Goal: Transaction & Acquisition: Purchase product/service

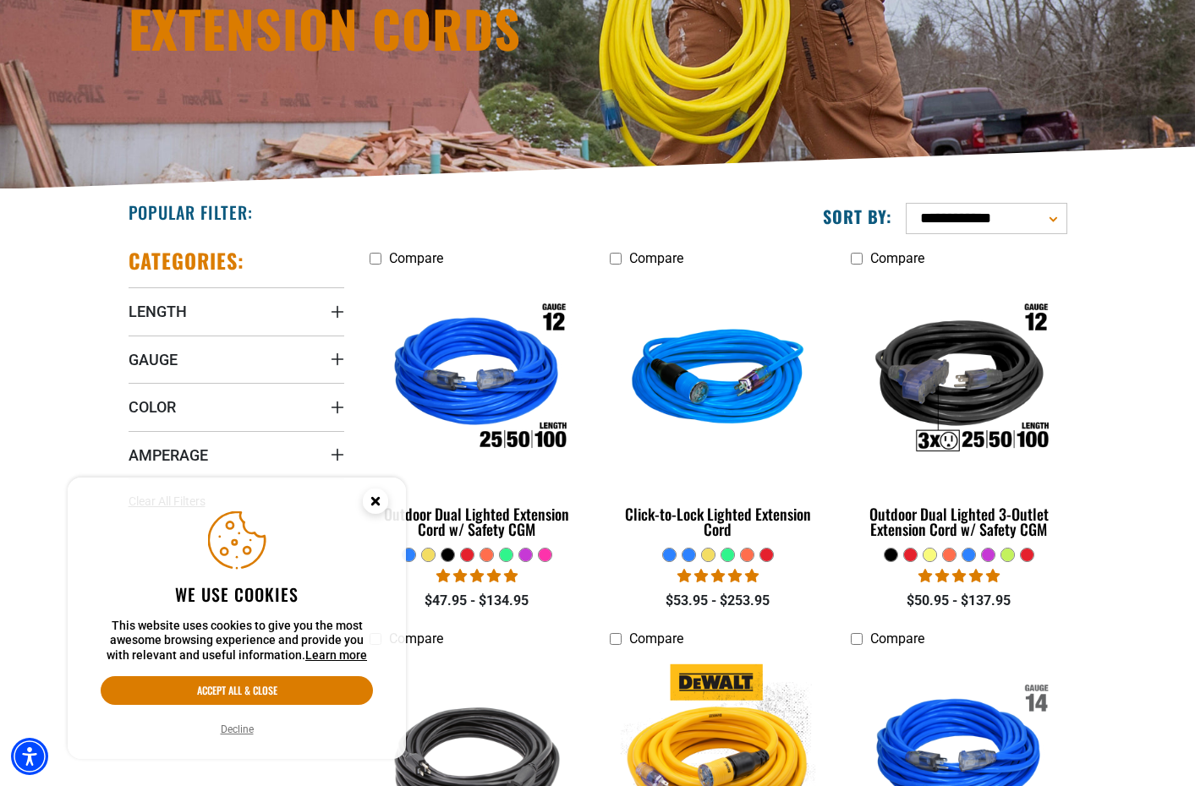
click at [375, 506] on circle "Cookie Consent" at bounding box center [375, 501] width 25 height 25
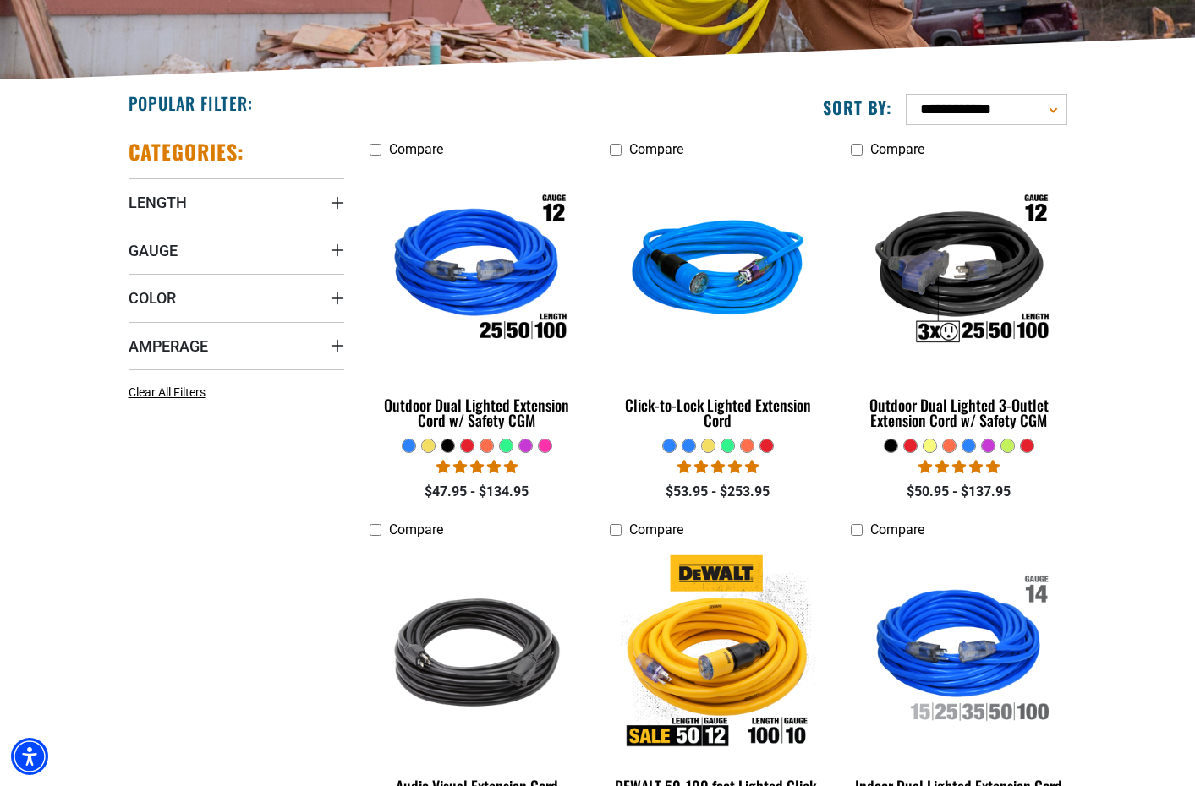
scroll to position [355, 0]
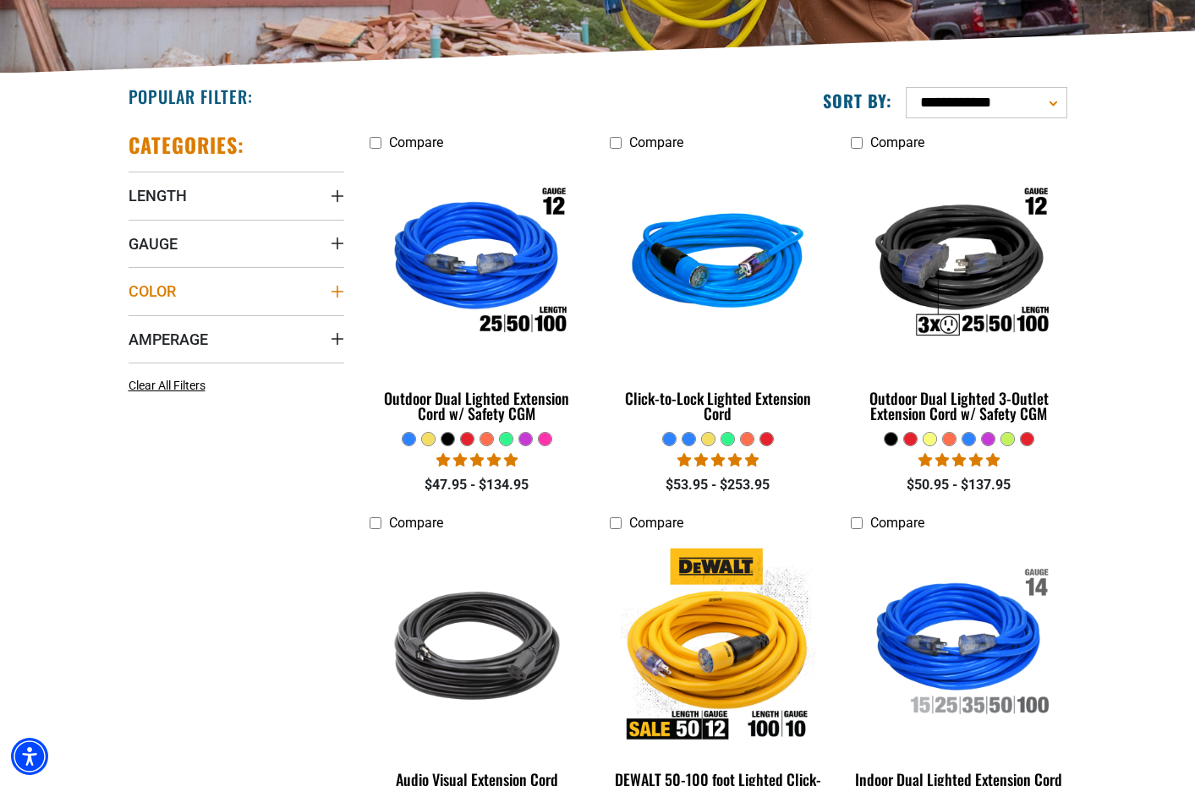
click at [170, 282] on span "Color" at bounding box center [152, 291] width 47 height 19
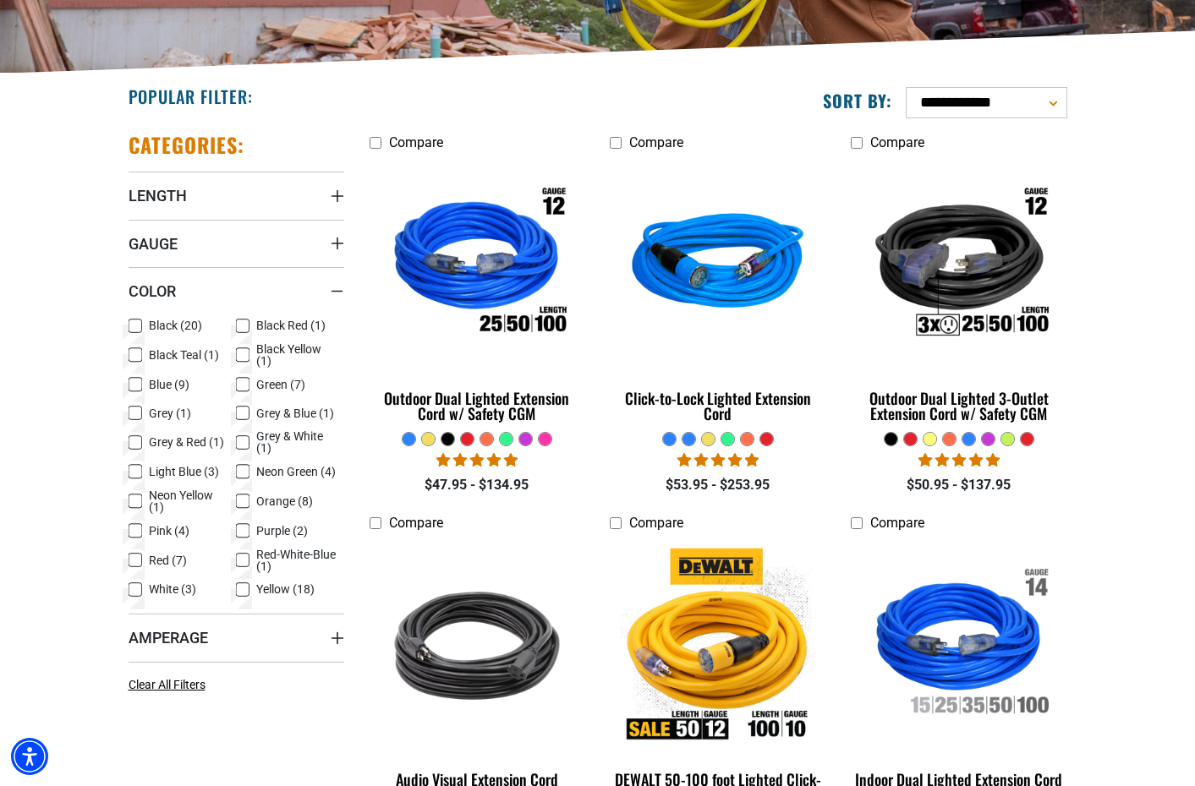
click at [166, 562] on span "Red (7)" at bounding box center [168, 561] width 38 height 12
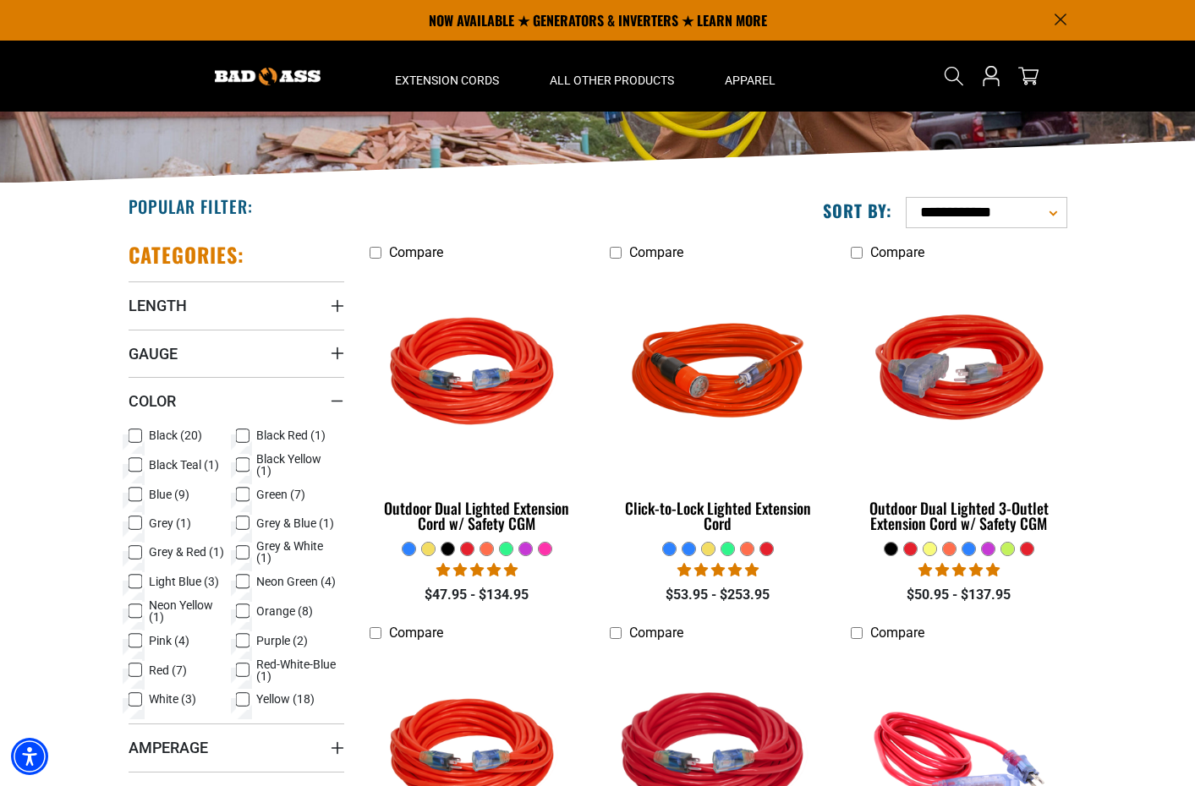
scroll to position [243, 0]
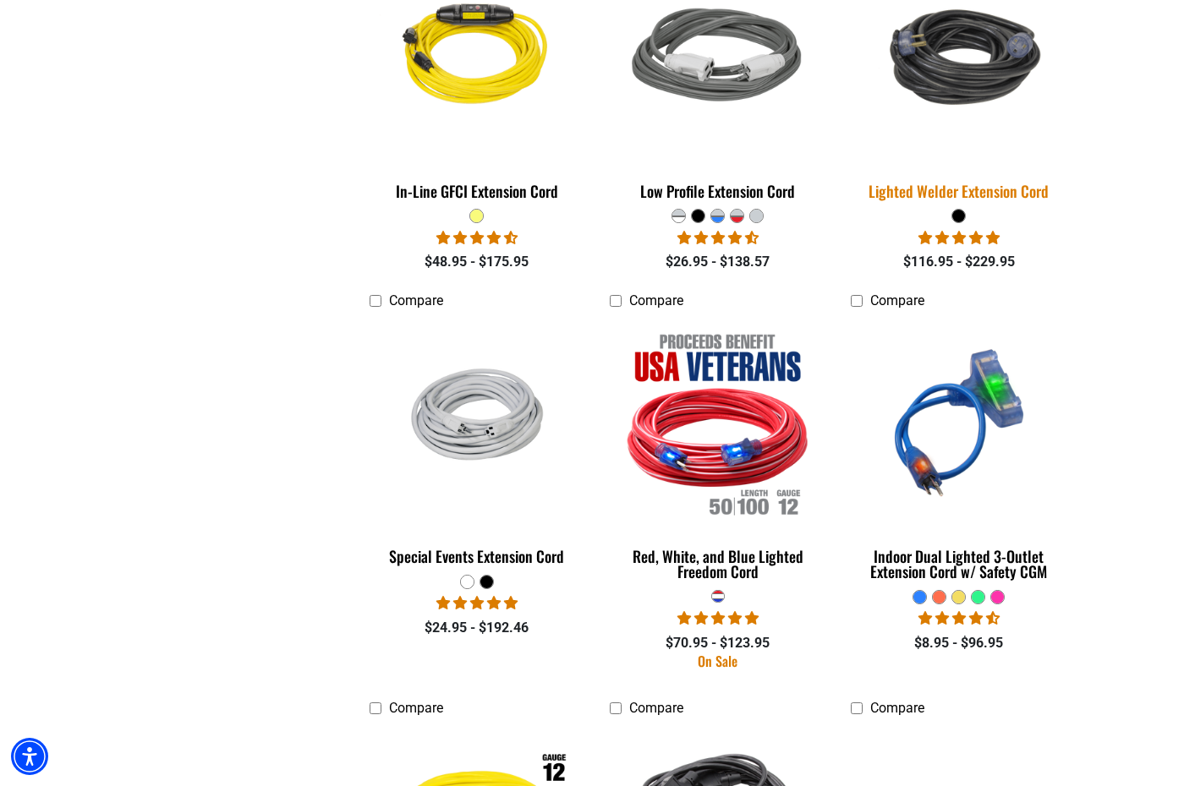
scroll to position [2108, 0]
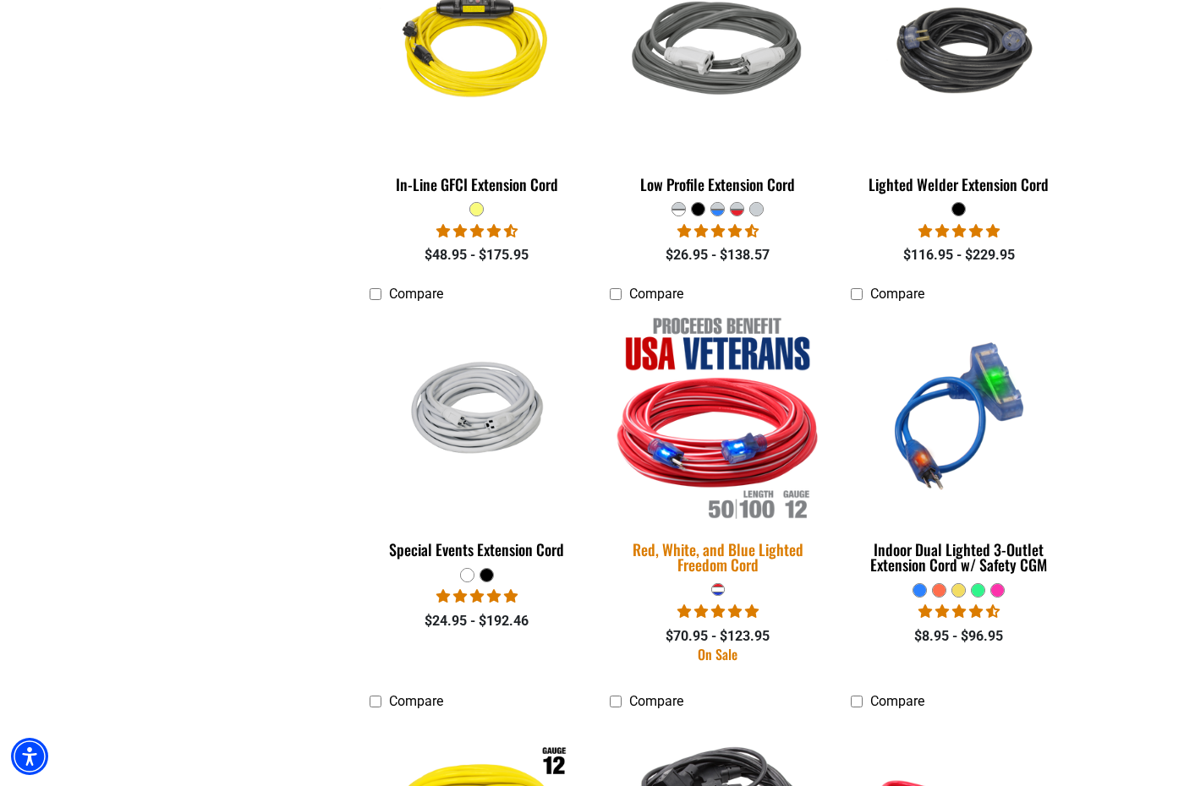
click at [751, 446] on img at bounding box center [718, 416] width 237 height 216
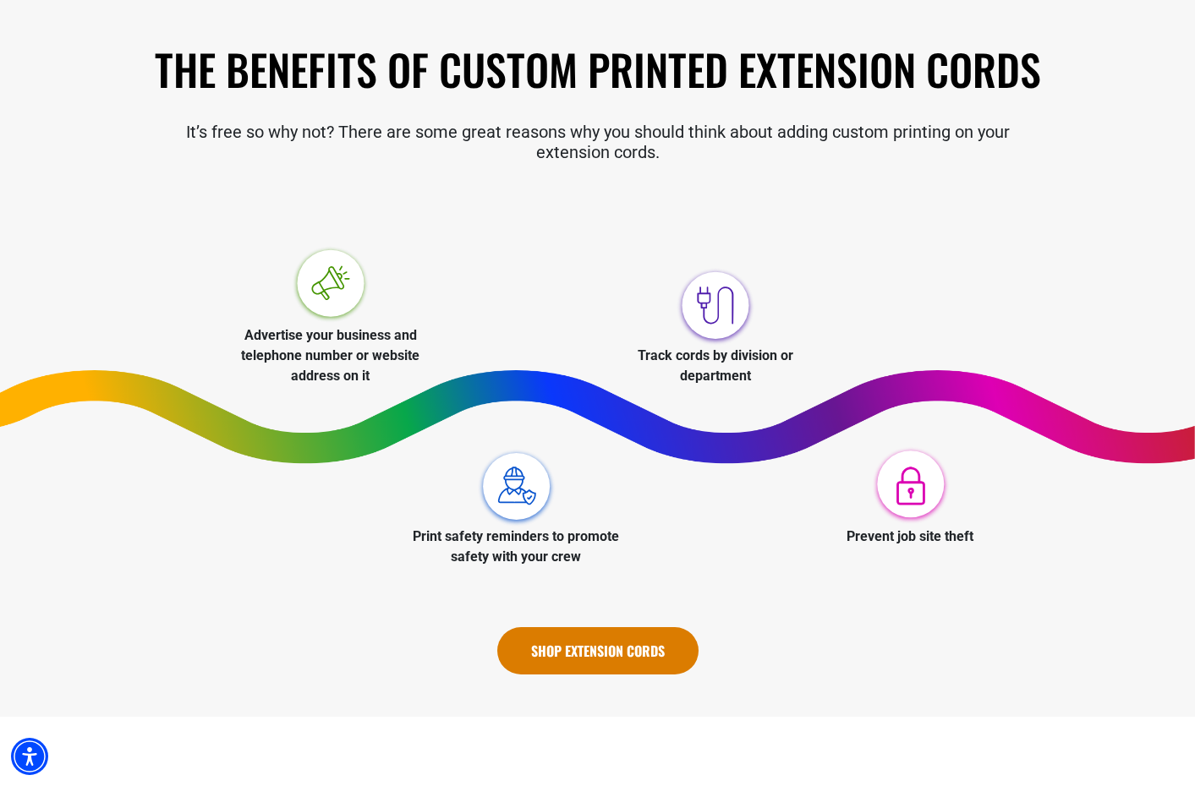
click at [619, 658] on link "Shop Extension Cords" at bounding box center [597, 650] width 201 height 47
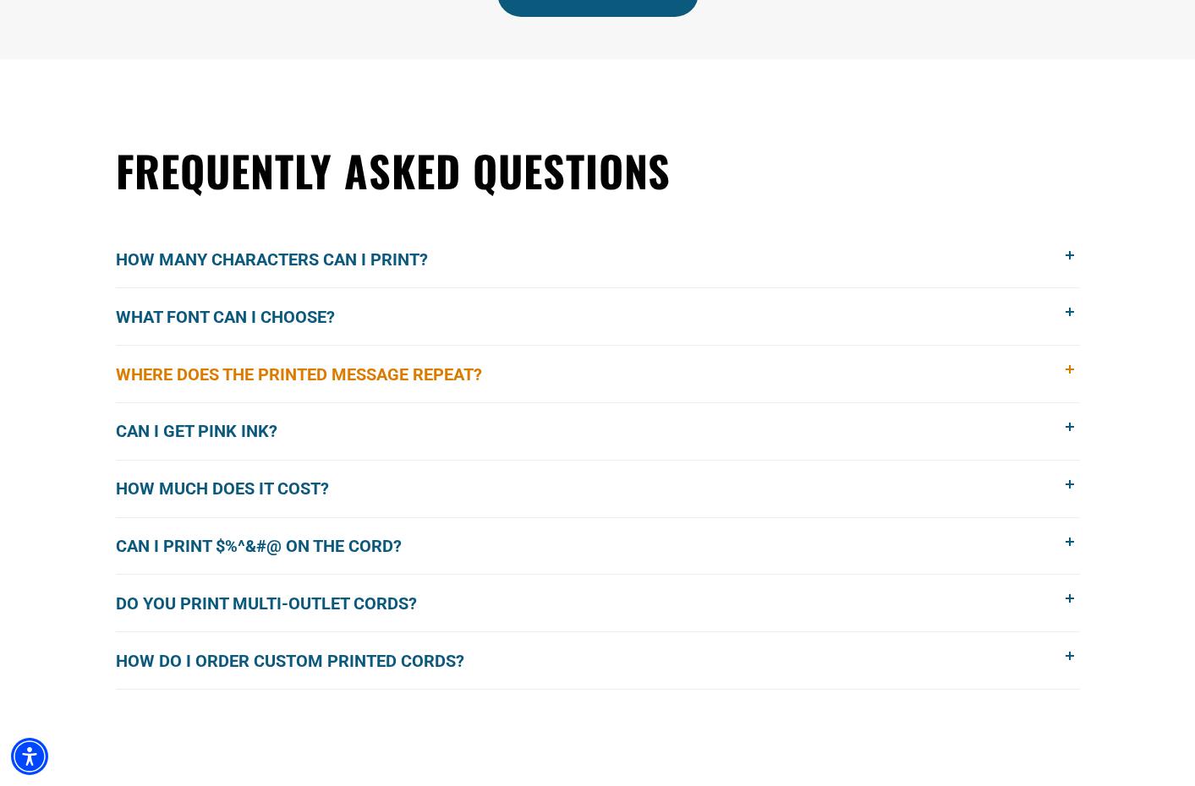
scroll to position [1157, 0]
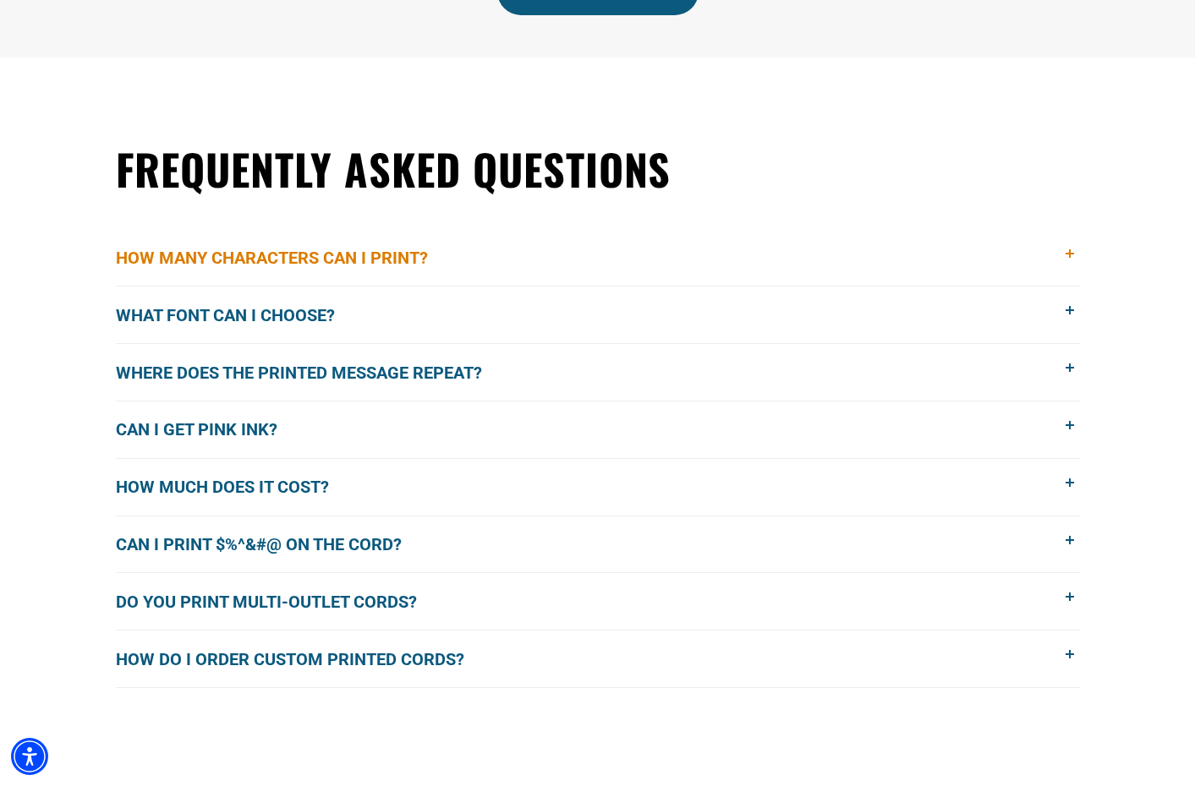
click at [383, 256] on span "How many characters can I print?" at bounding box center [284, 257] width 337 height 25
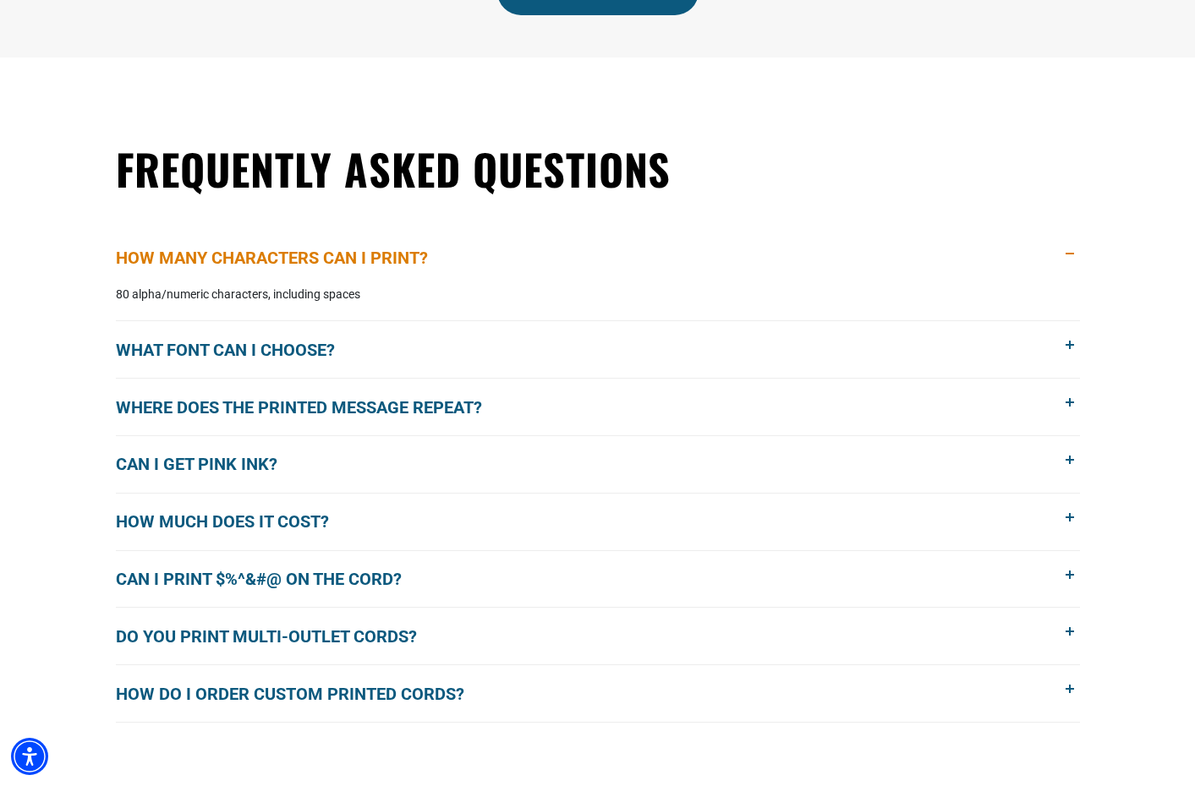
click at [383, 256] on span "How many characters can I print?" at bounding box center [284, 257] width 337 height 25
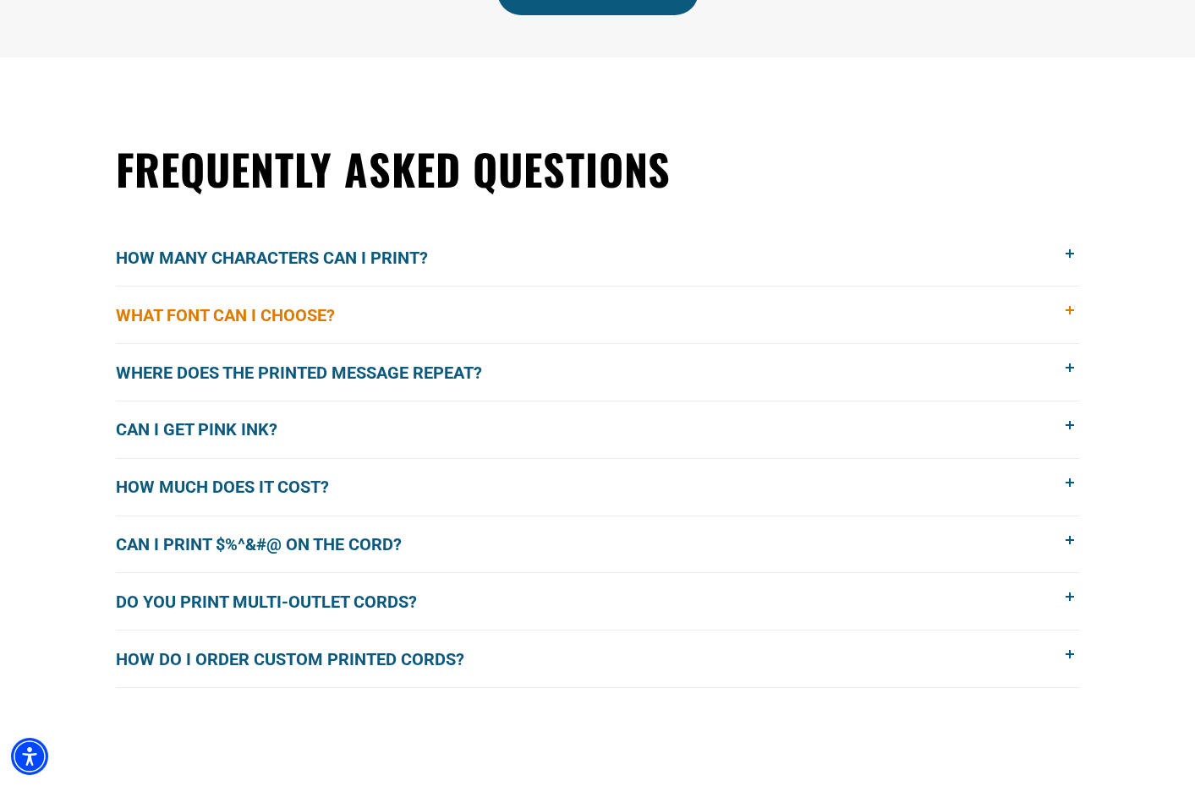
click at [310, 309] on span "What font can I choose?" at bounding box center [238, 315] width 244 height 25
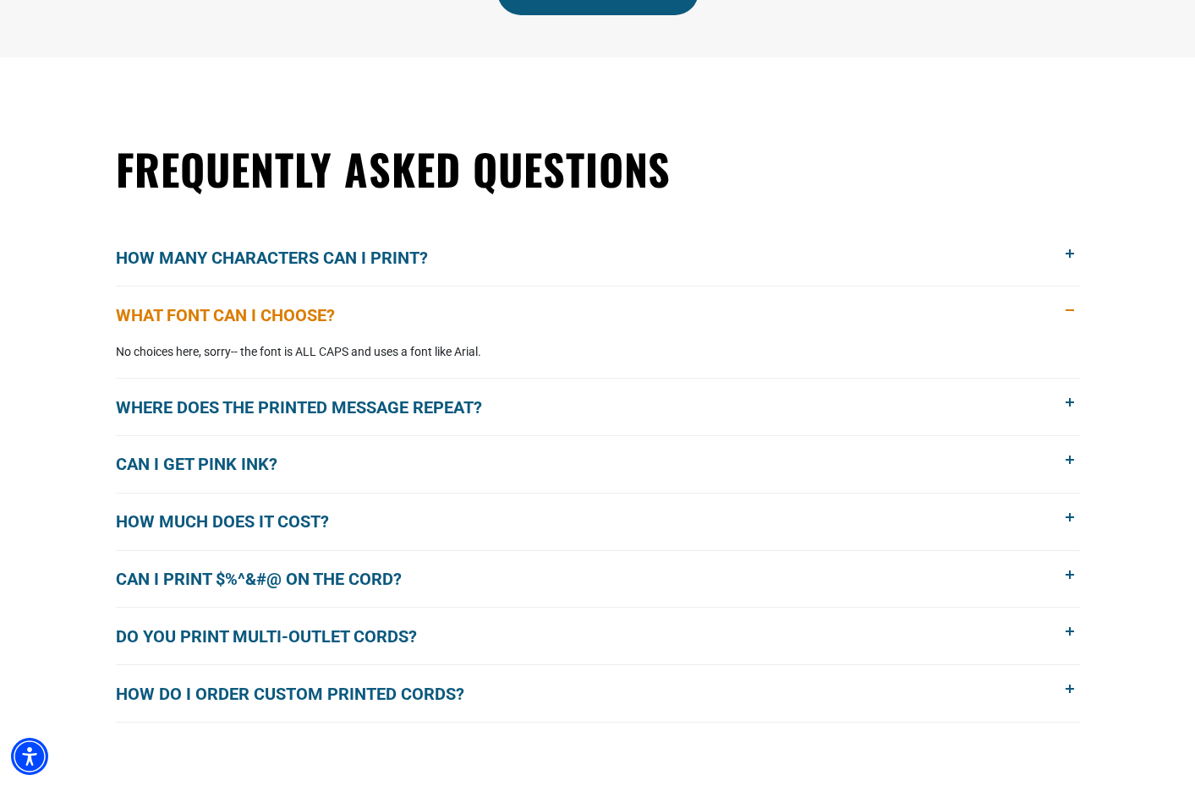
click at [310, 309] on span "What font can I choose?" at bounding box center [238, 315] width 244 height 25
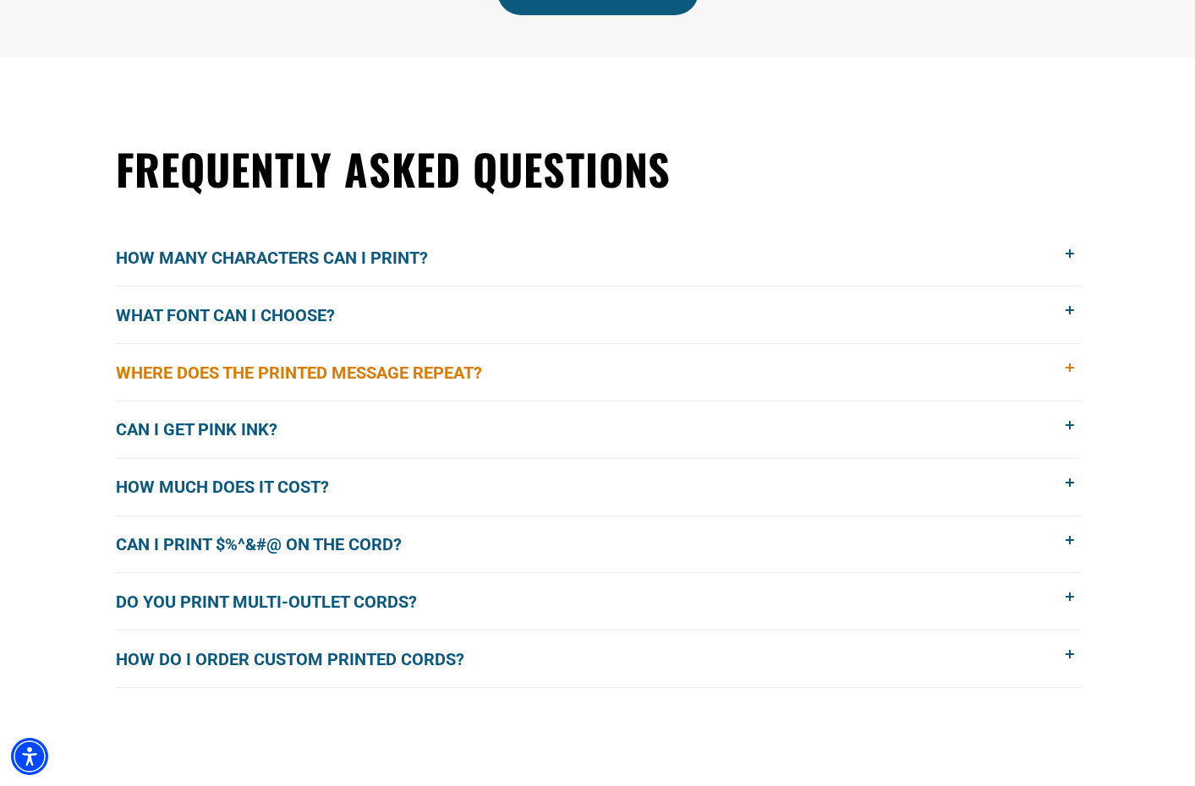
click at [312, 370] on span "Where does the printed message repeat?" at bounding box center [312, 372] width 392 height 25
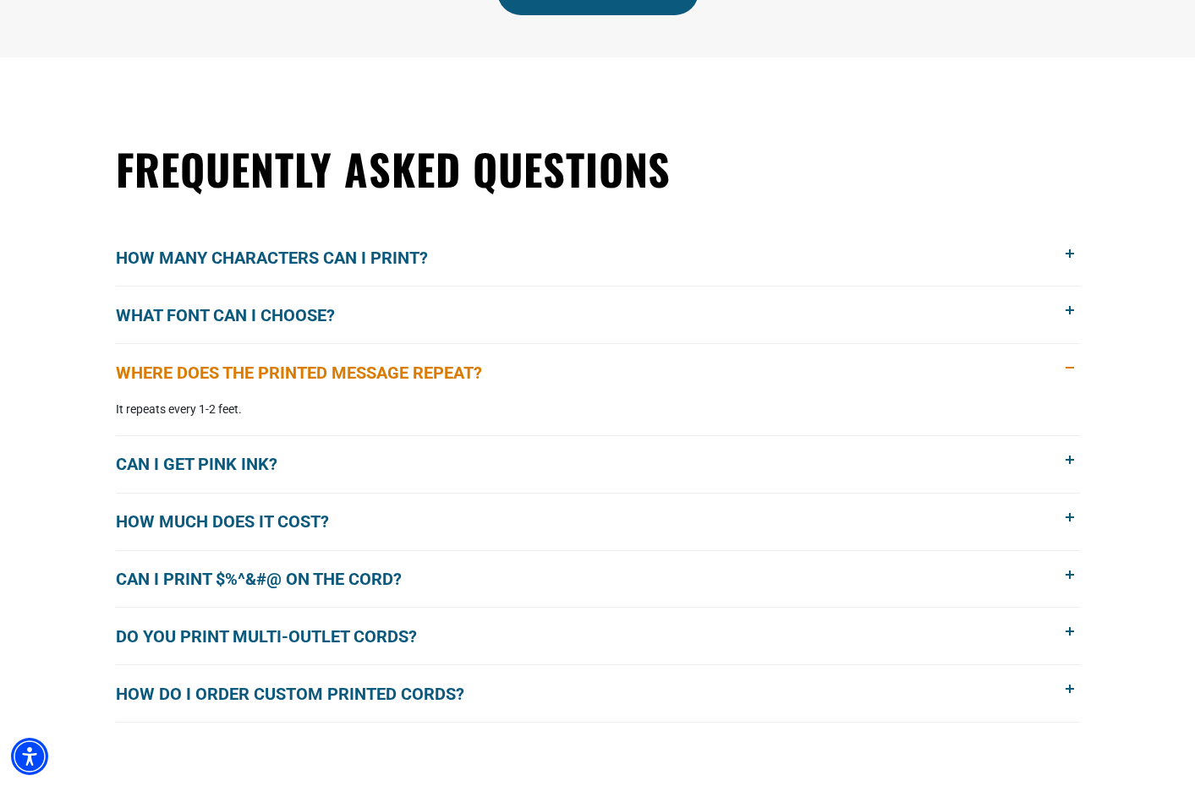
click at [312, 370] on span "Where does the printed message repeat?" at bounding box center [312, 372] width 392 height 25
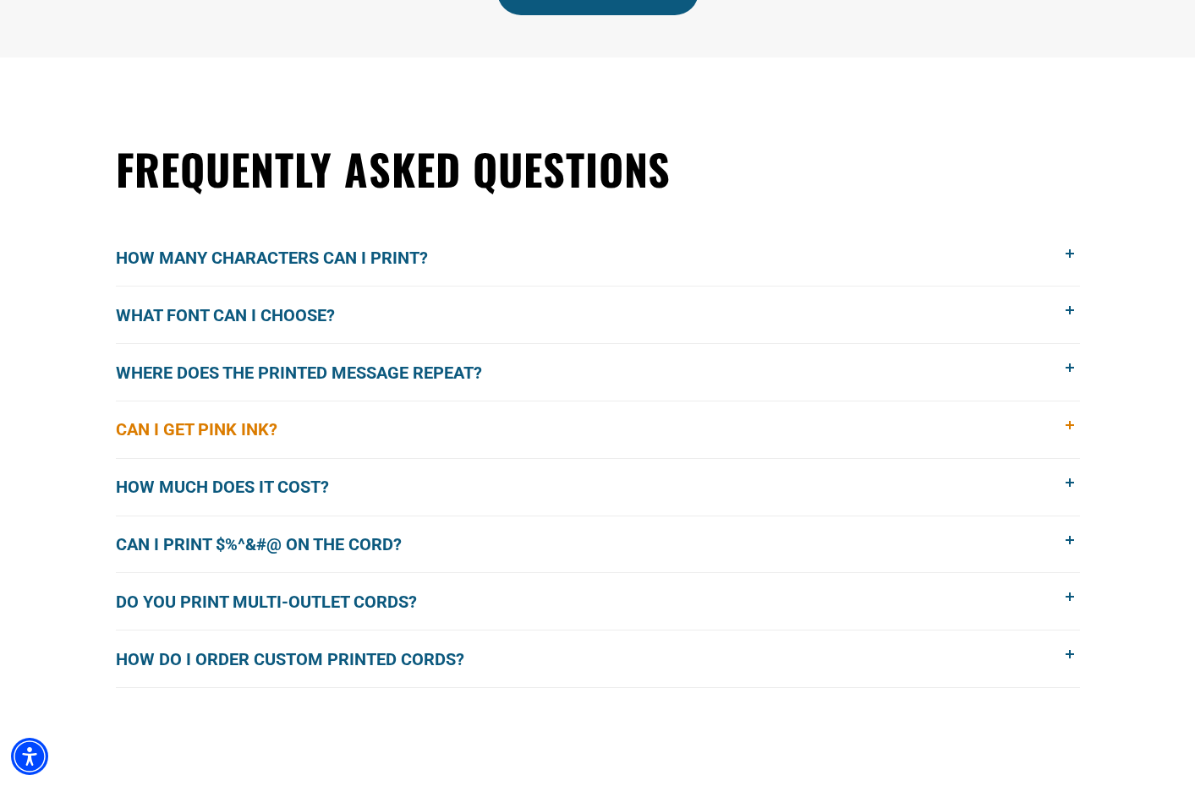
click at [253, 428] on span "Can I get pink ink?" at bounding box center [209, 429] width 187 height 25
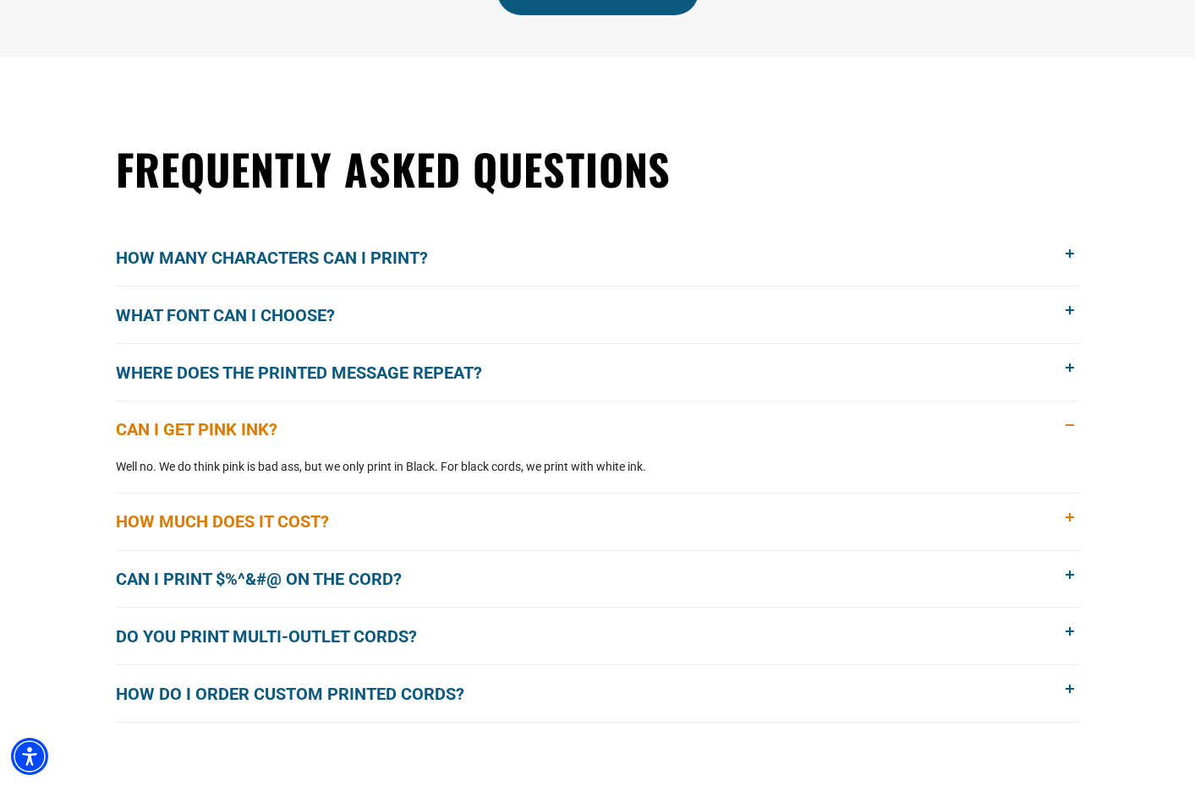
click at [297, 527] on span "How much does it cost?" at bounding box center [235, 521] width 238 height 25
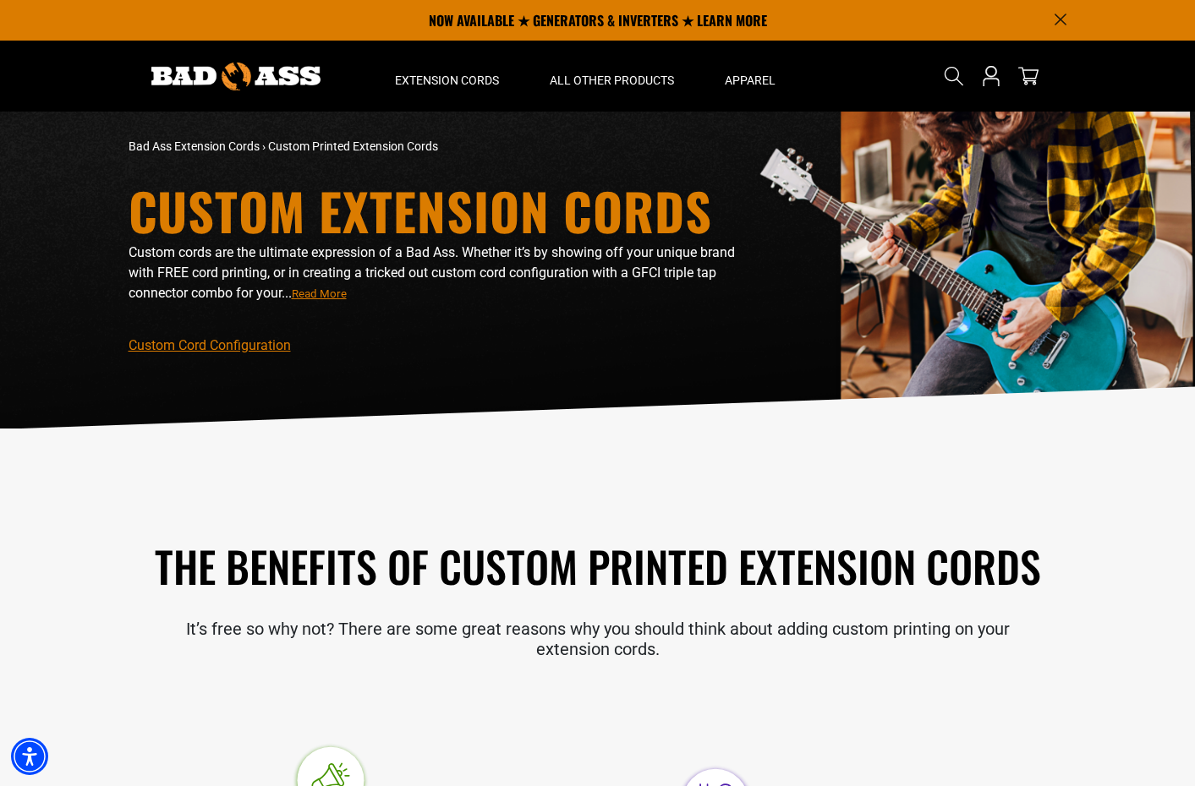
scroll to position [0, 0]
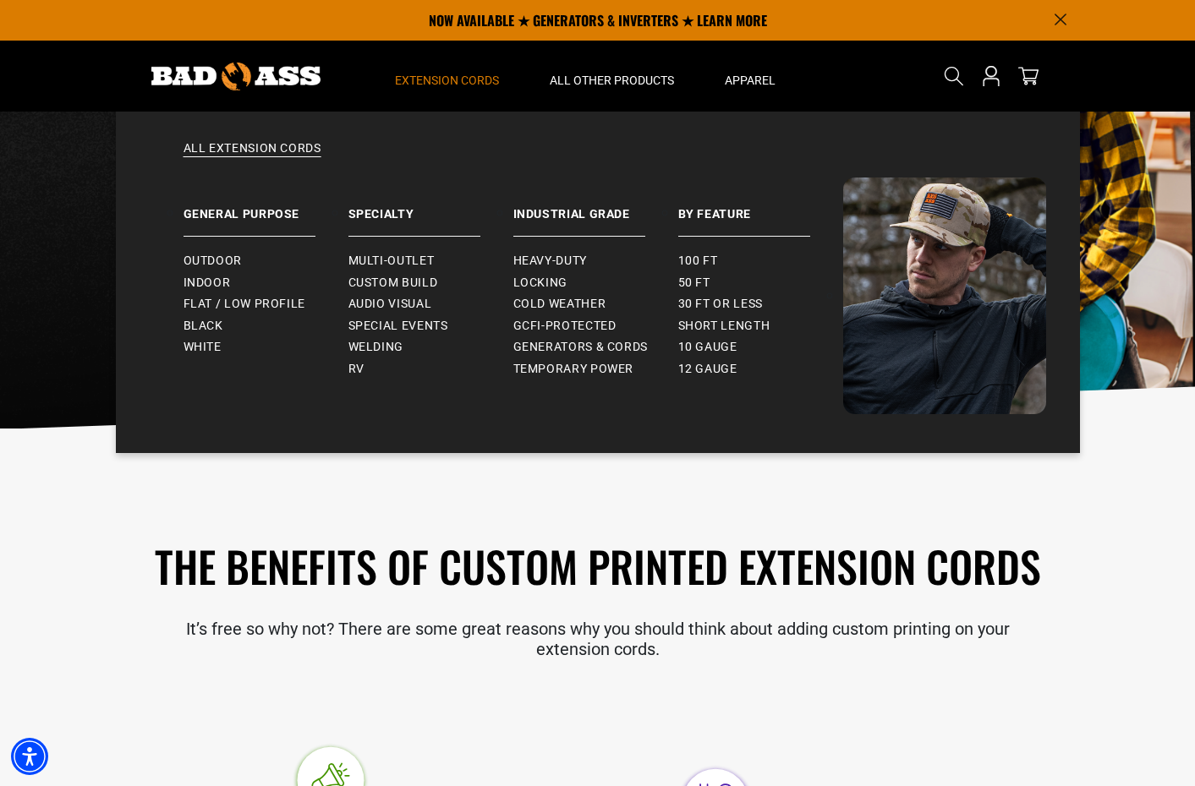
click at [462, 76] on span "Extension Cords" at bounding box center [447, 80] width 104 height 15
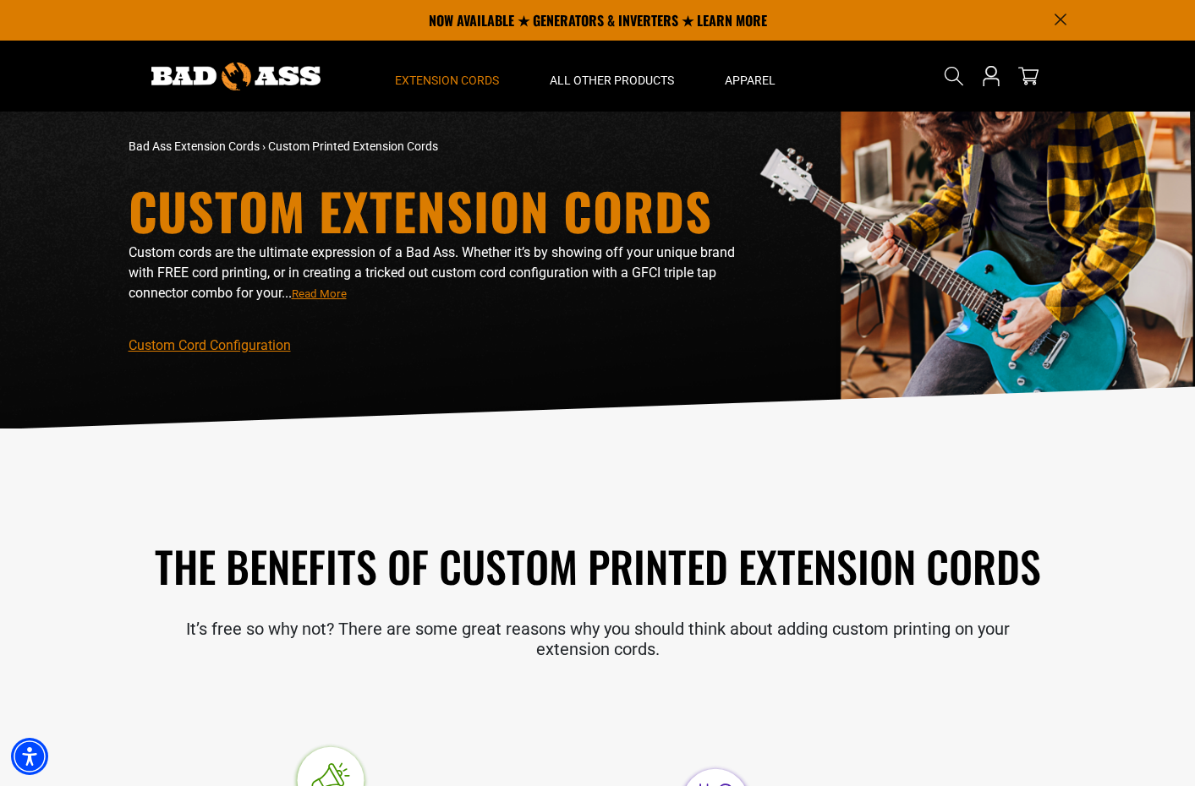
click at [462, 76] on span "Extension Cords" at bounding box center [447, 80] width 104 height 15
click at [640, 563] on h2 "The Benefits of Custom Printed Extension Cords" at bounding box center [598, 566] width 939 height 55
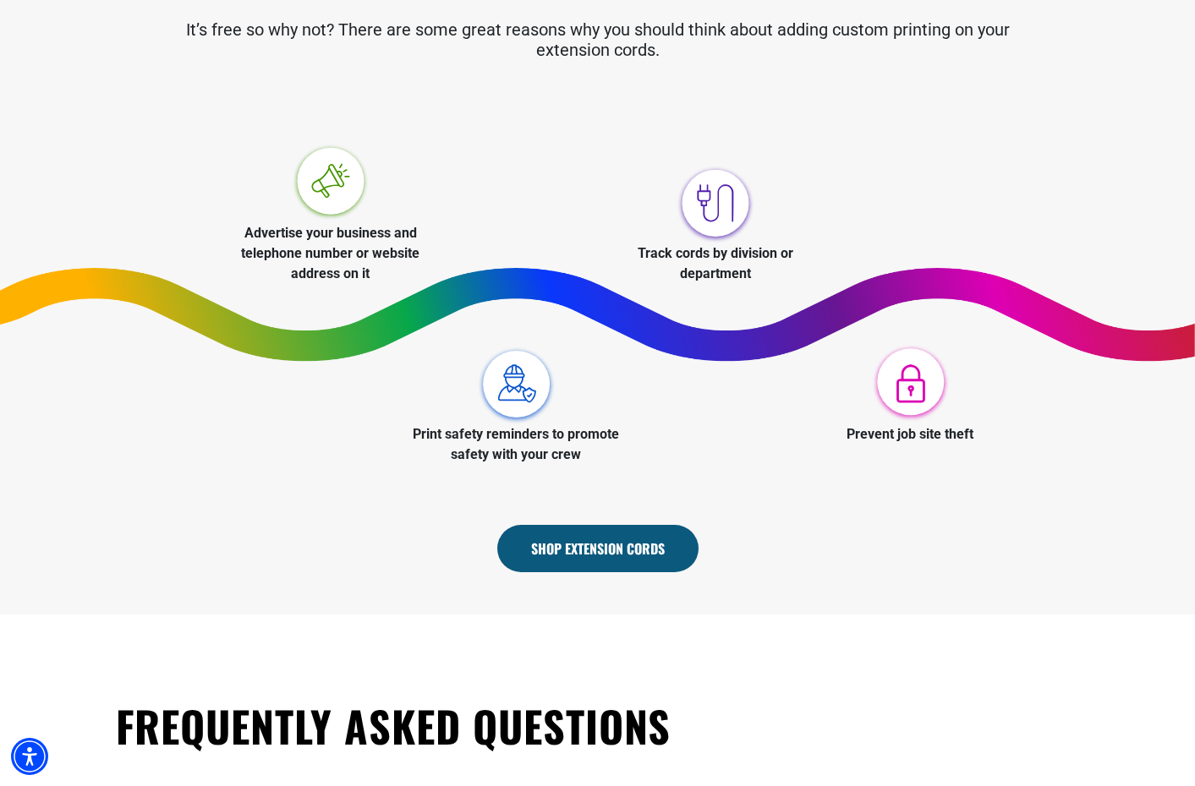
scroll to position [603, 0]
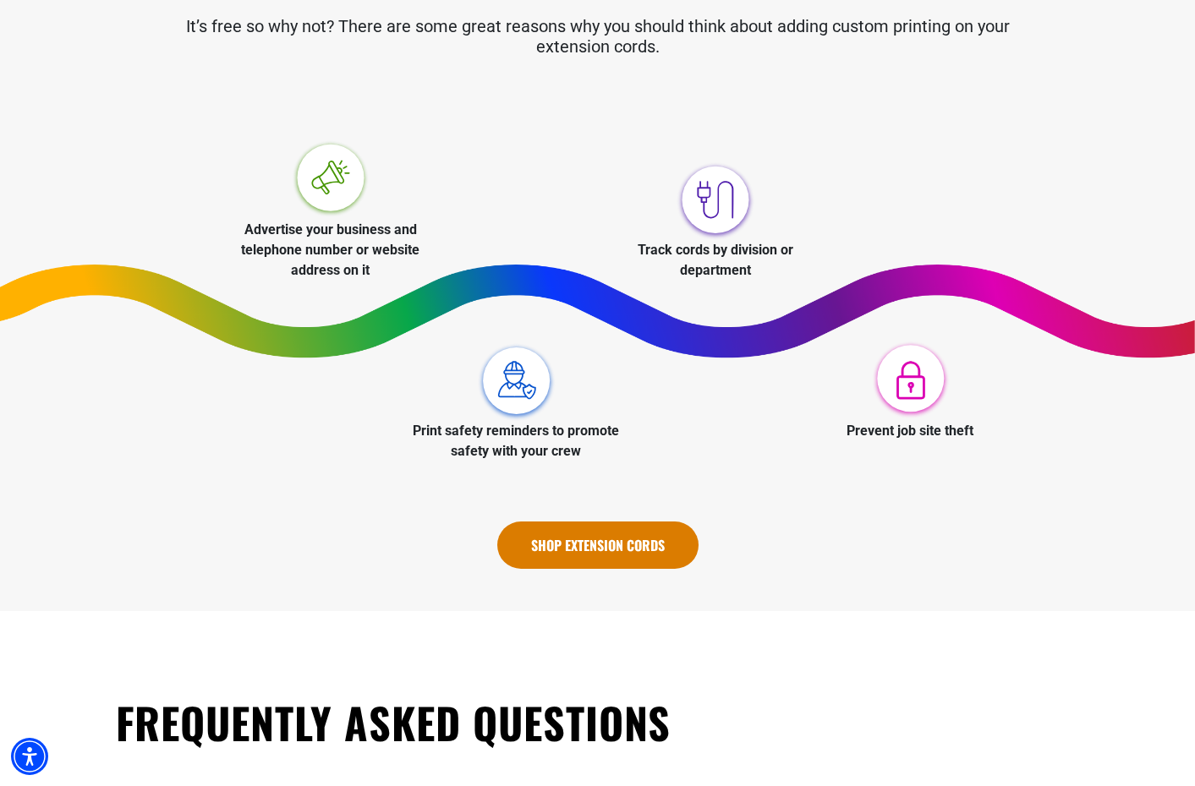
click at [637, 548] on link "Shop Extension Cords" at bounding box center [597, 545] width 201 height 47
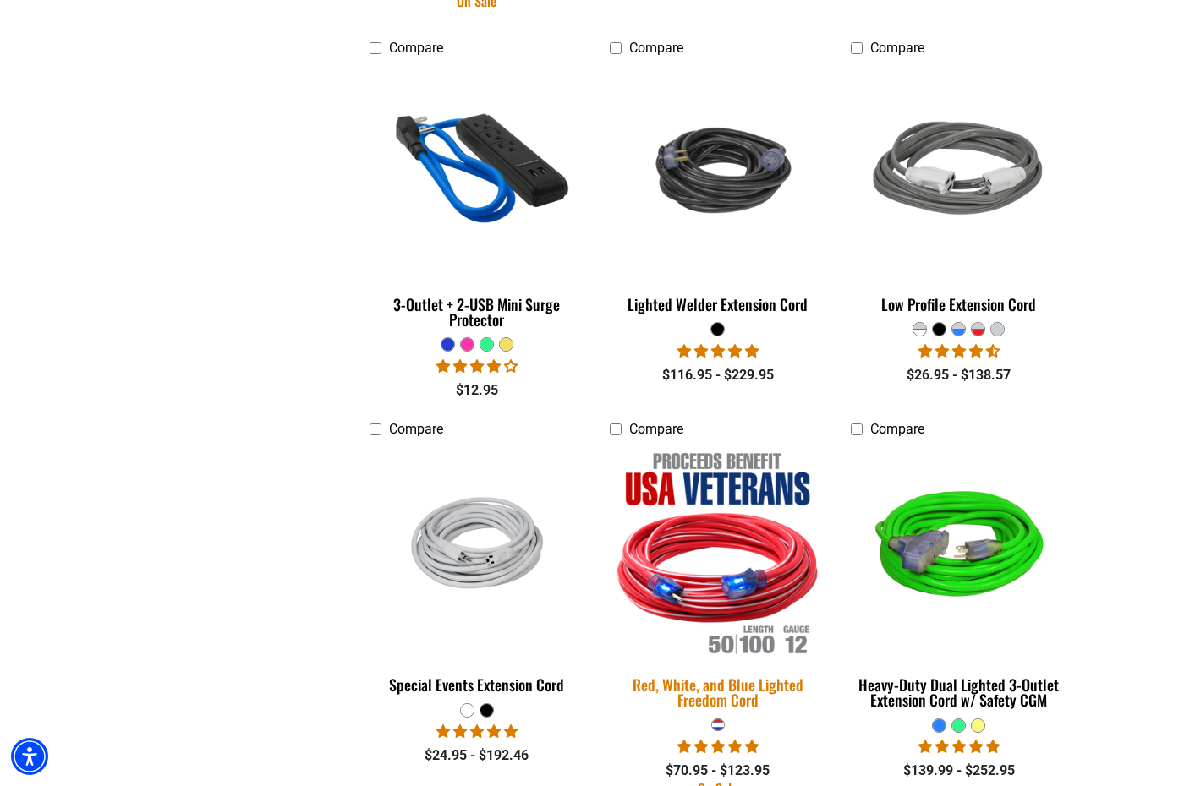
scroll to position [2779, 0]
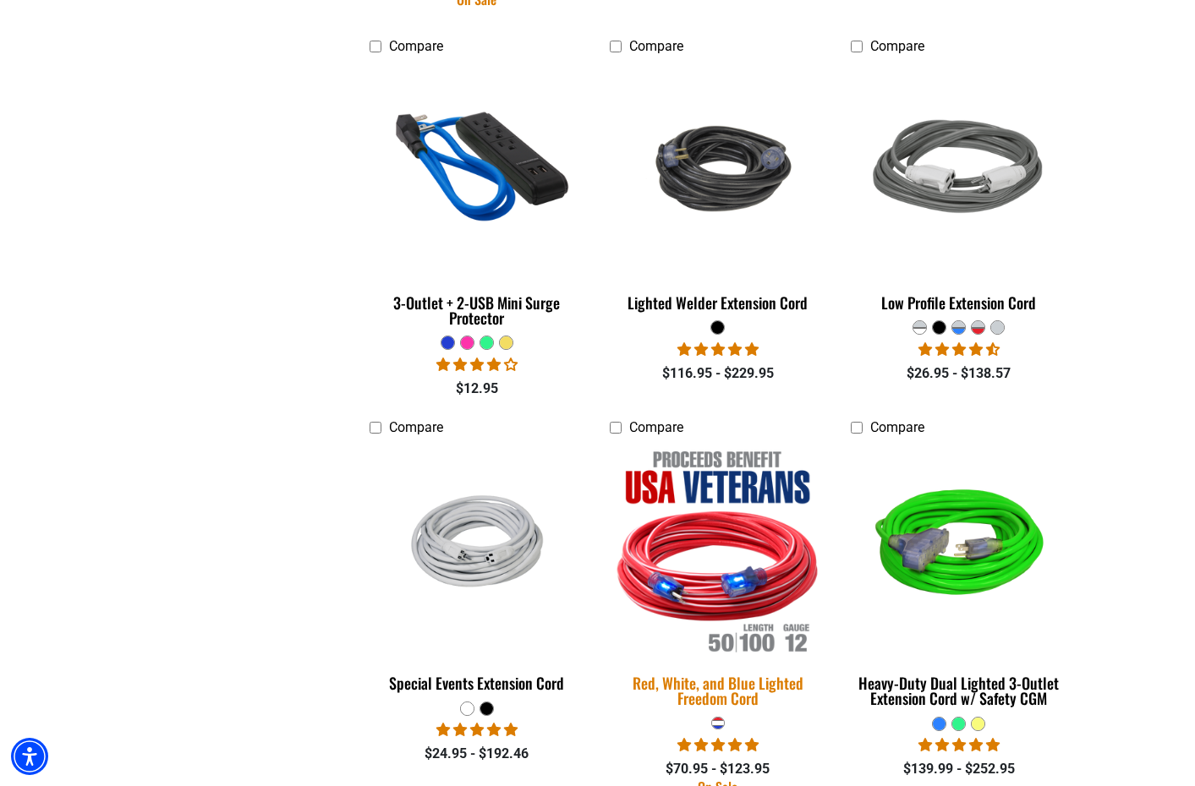
click at [722, 574] on img at bounding box center [718, 549] width 237 height 216
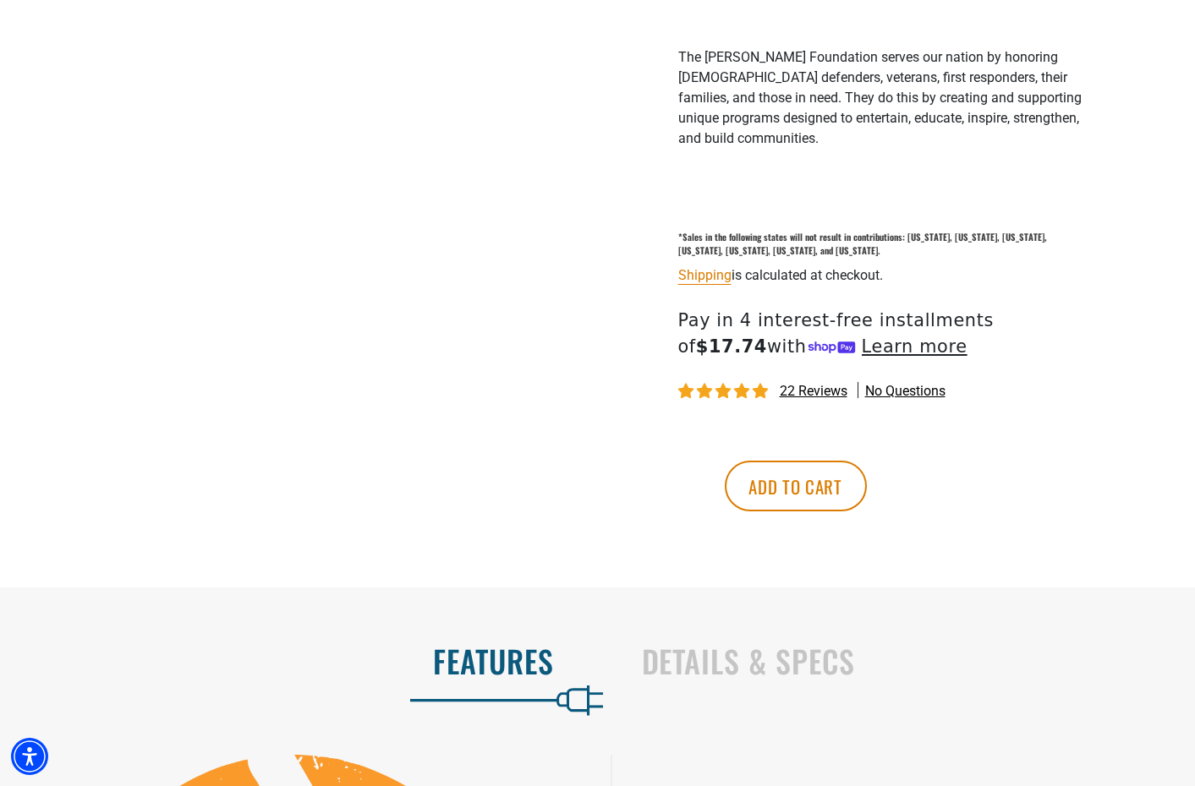
scroll to position [1016, 0]
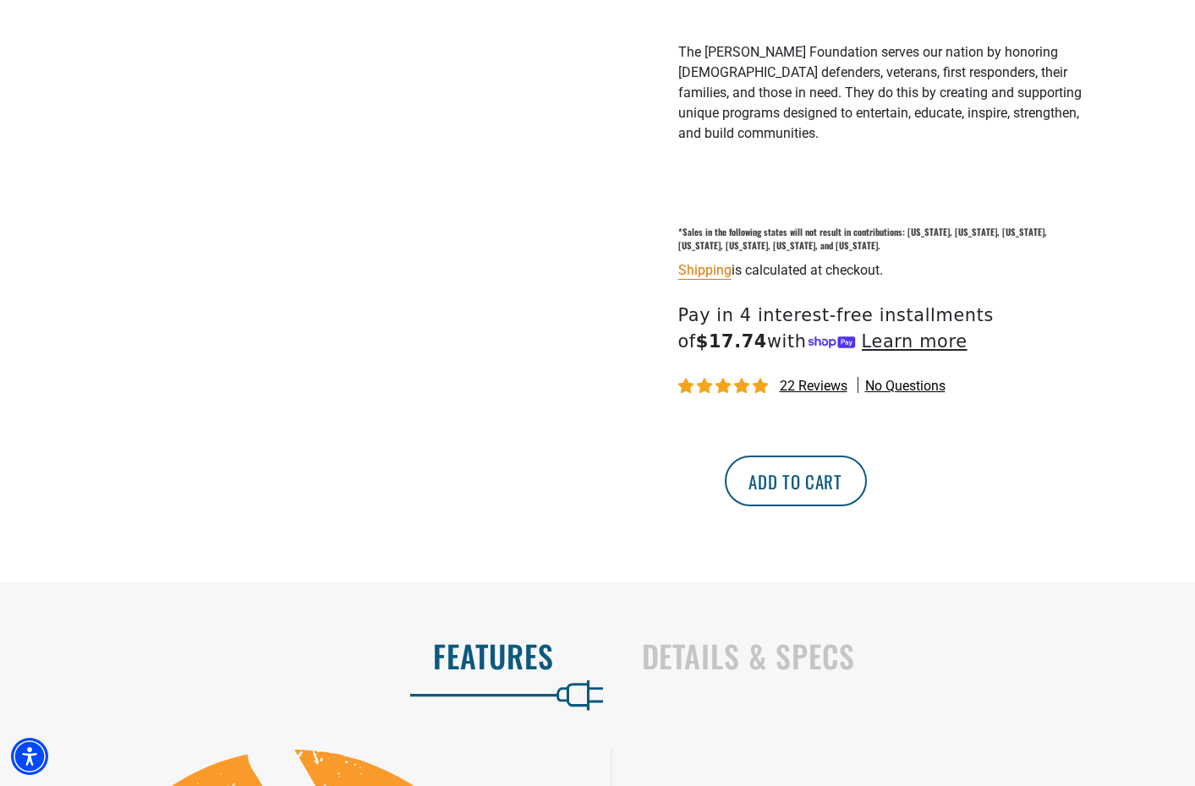
click at [867, 460] on button "Add to cart" at bounding box center [796, 481] width 142 height 51
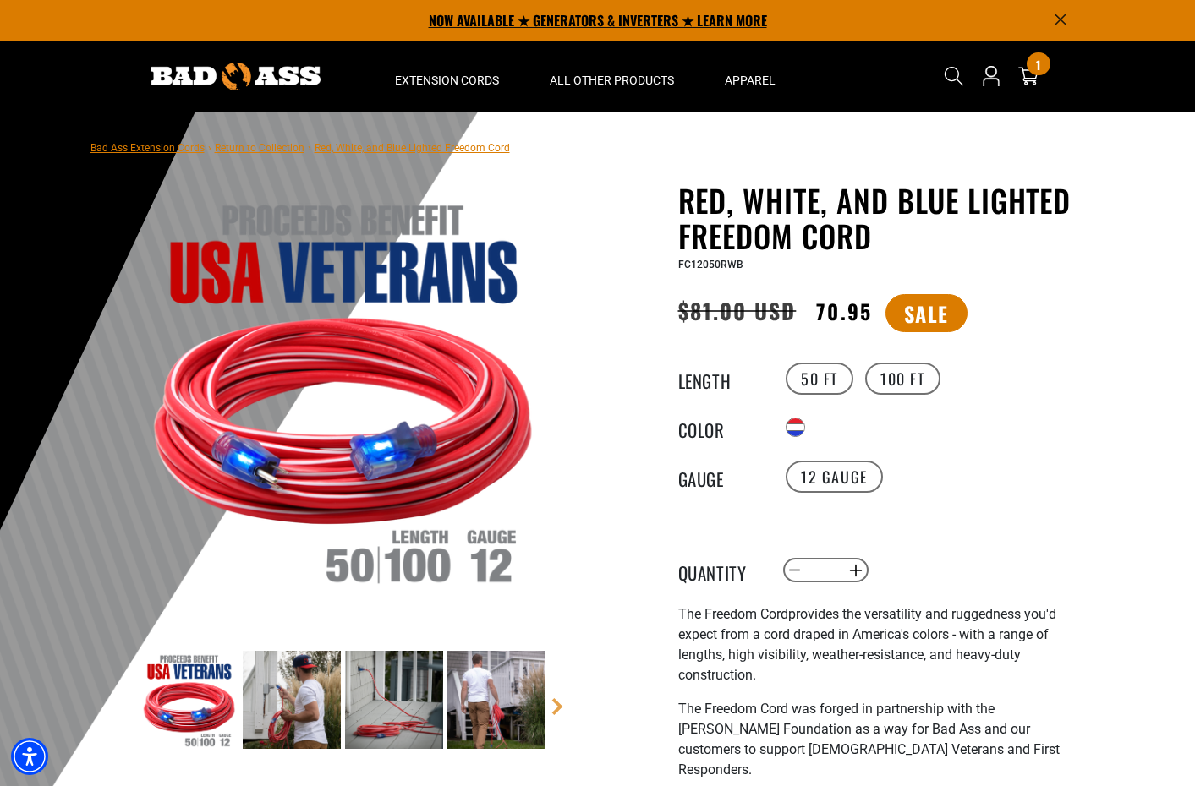
scroll to position [0, 0]
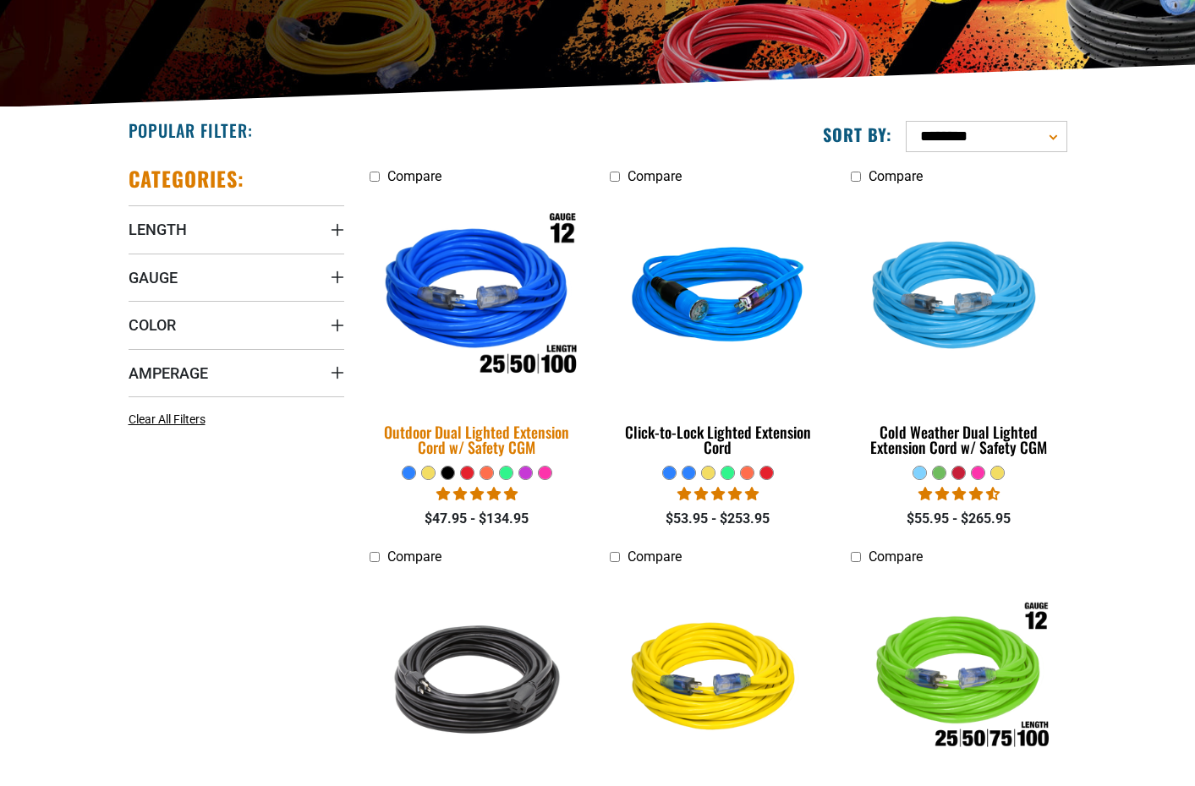
scroll to position [329, 0]
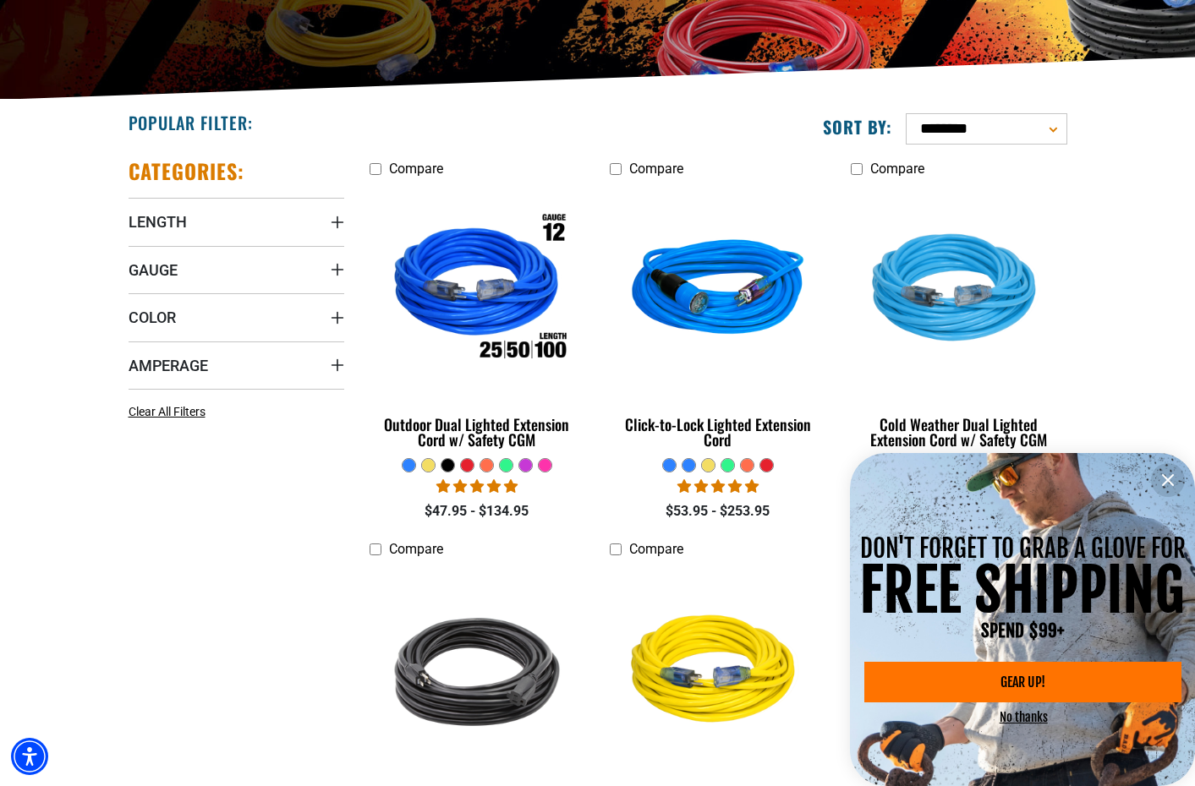
click at [1166, 486] on icon "information" at bounding box center [1168, 480] width 20 height 20
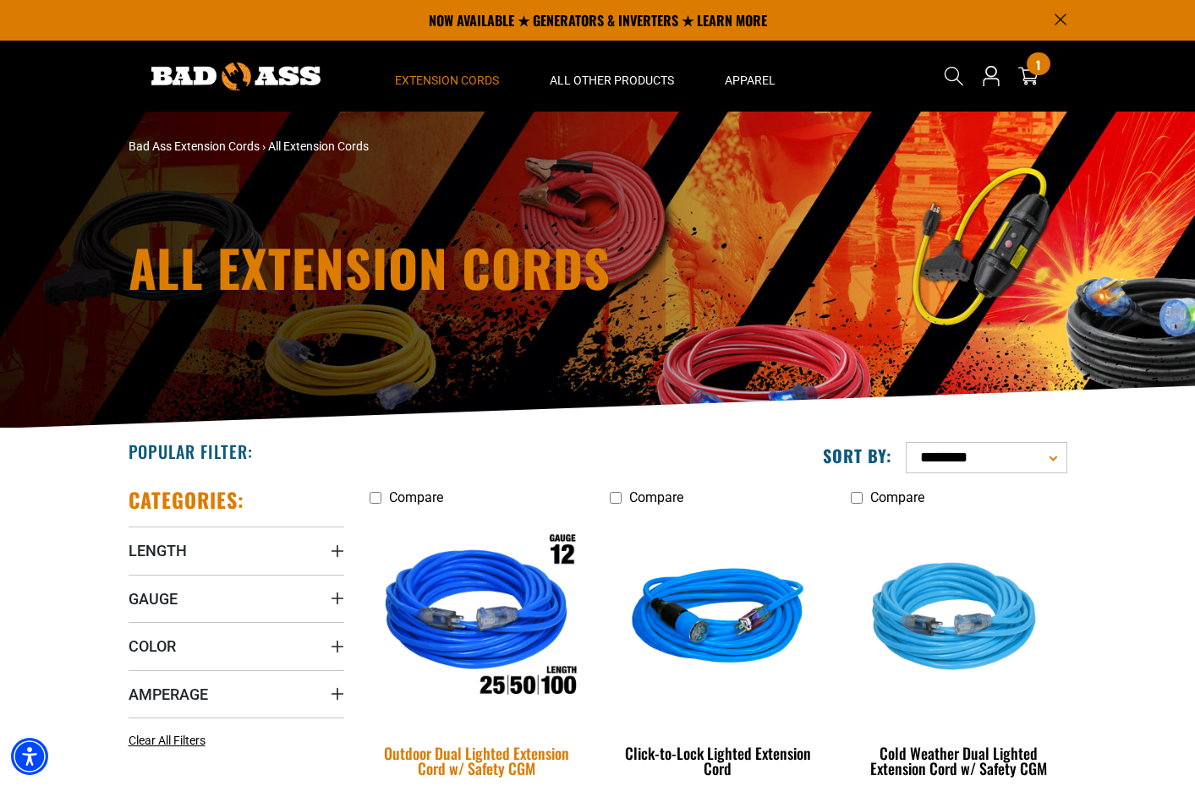
scroll to position [0, 0]
click at [529, 607] on img at bounding box center [477, 620] width 237 height 216
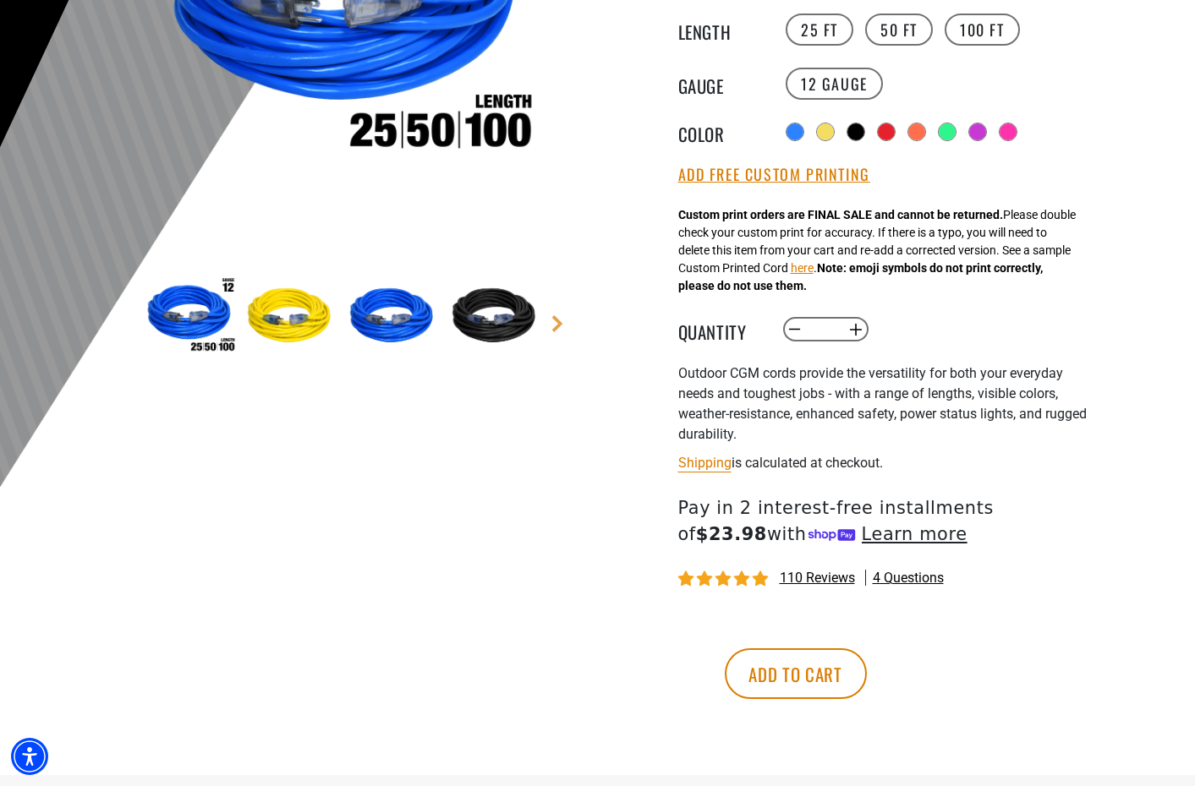
scroll to position [438, 0]
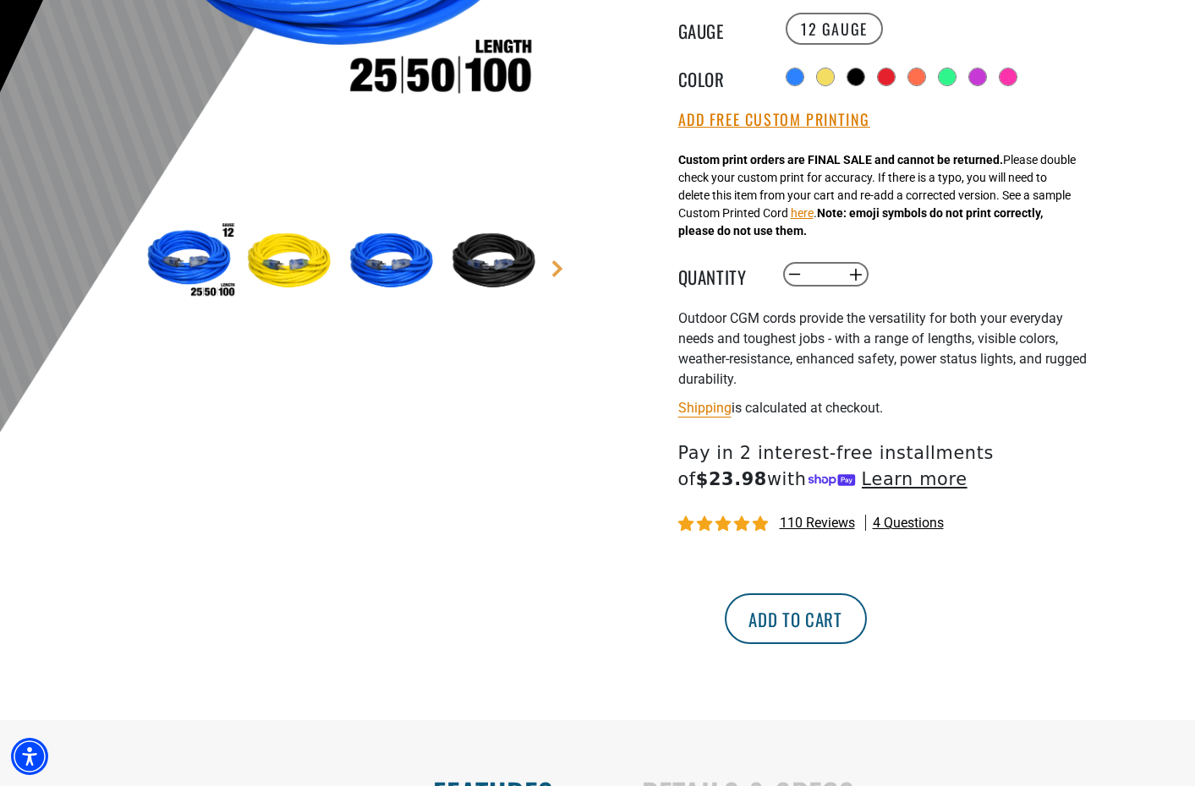
click at [867, 632] on button "Add to cart" at bounding box center [796, 619] width 142 height 51
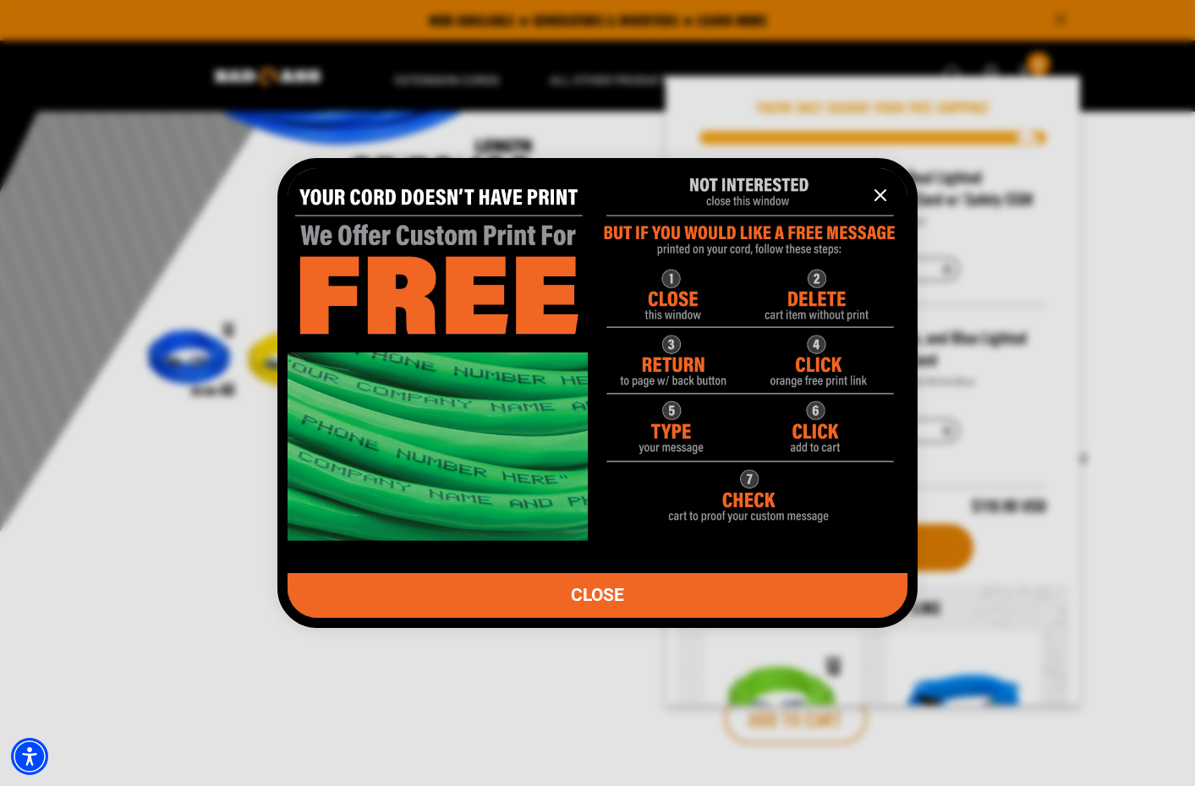
scroll to position [312, 0]
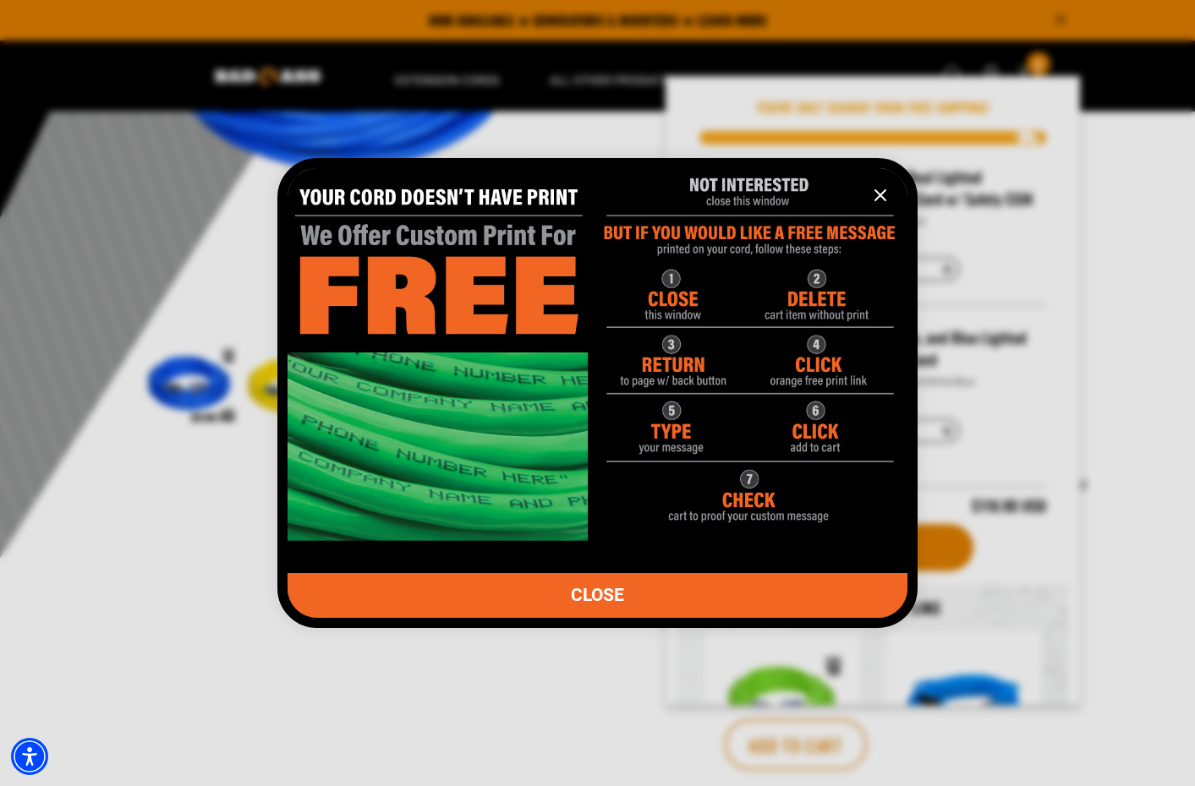
click at [875, 200] on icon "information" at bounding box center [880, 195] width 10 height 10
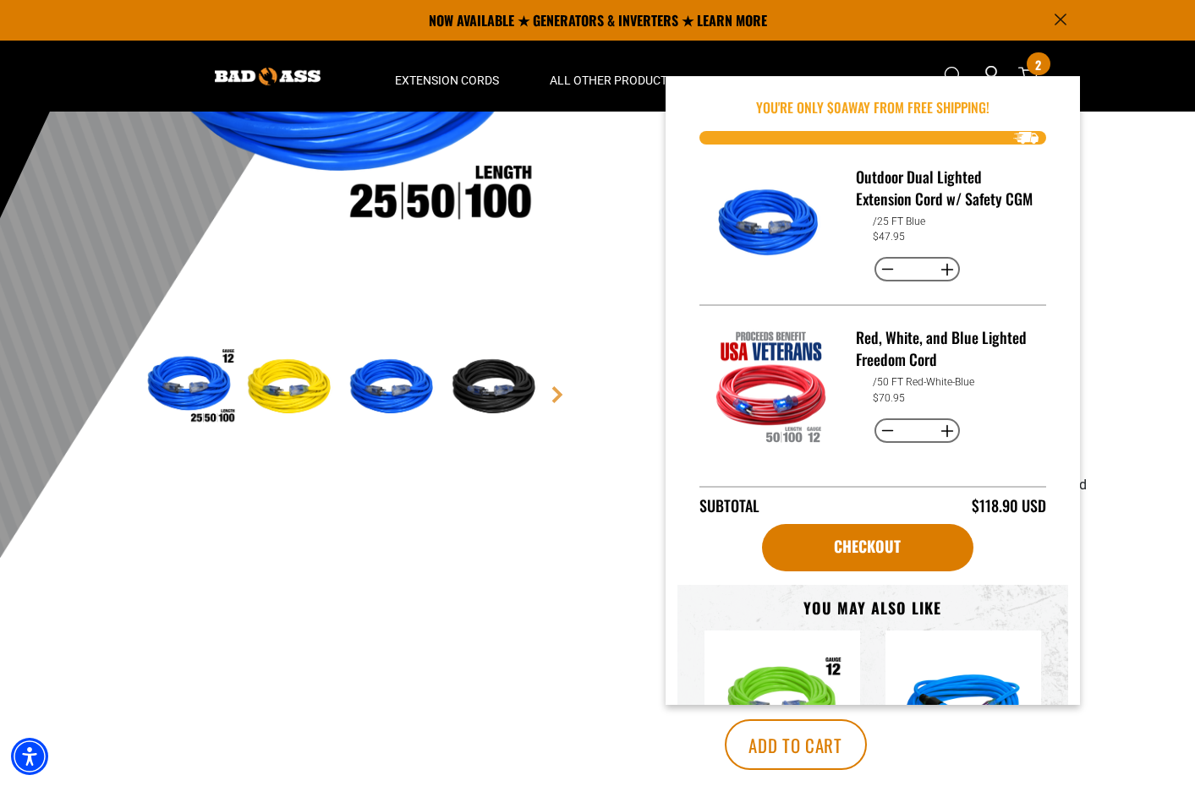
click at [623, 227] on div "Outdoor Dual Lighted Extension Cord w/ Safety CGM Outdoor Dual Lighted Extensio…" at bounding box center [852, 359] width 482 height 976
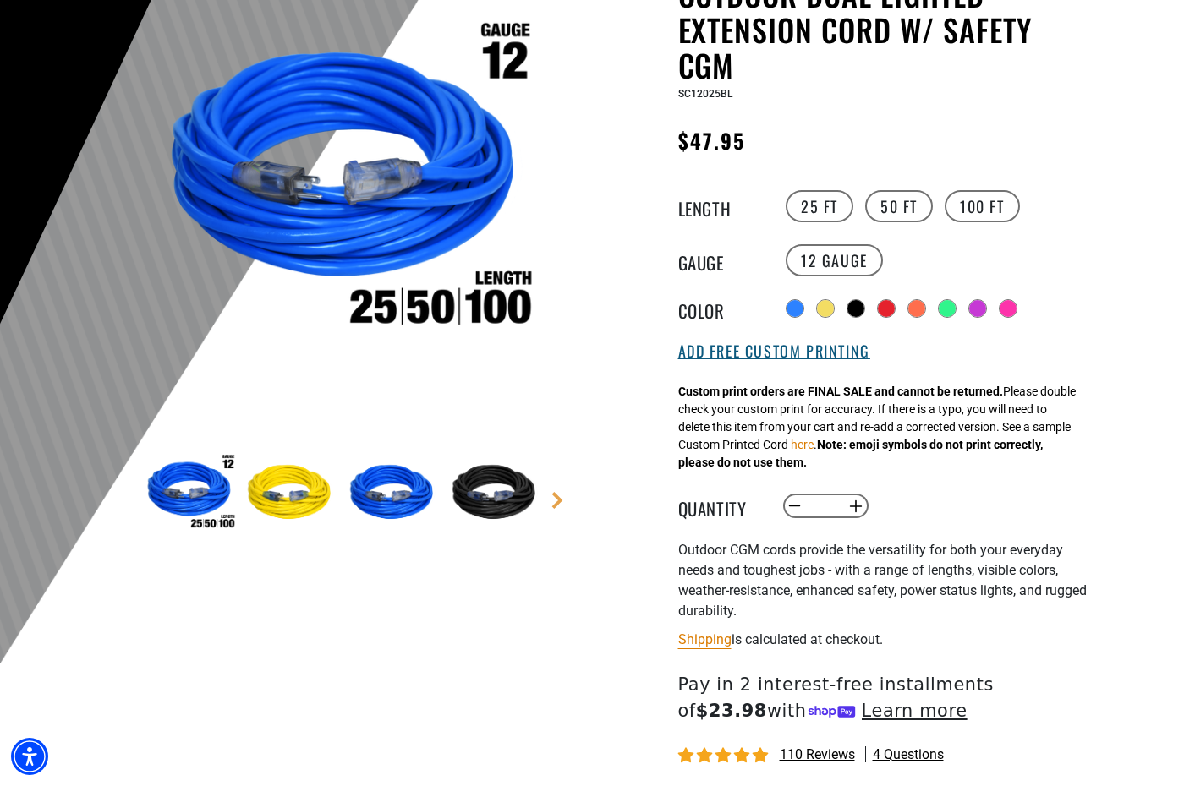
scroll to position [227, 0]
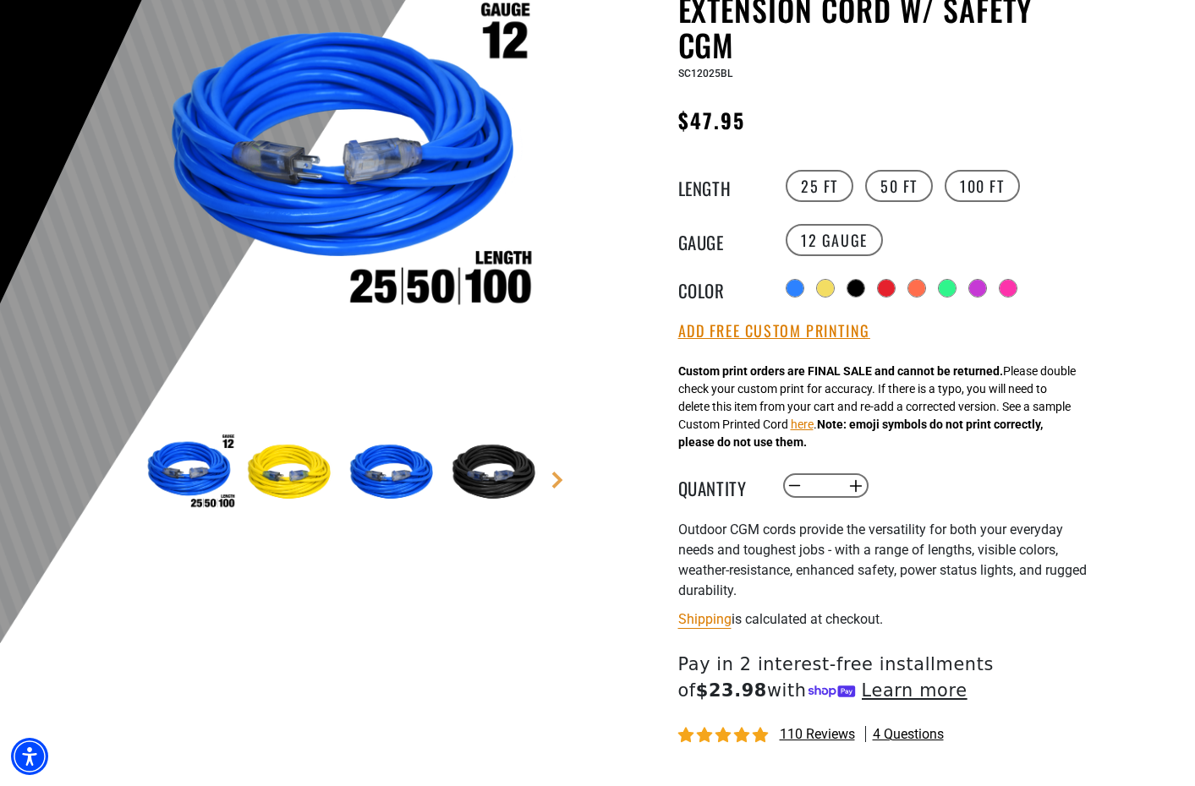
click at [904, 158] on div "Outdoor Dual Lighted Extension Cord w/ Safety CGM Outdoor Dual Lighted Extensio…" at bounding box center [885, 431] width 414 height 950
click at [901, 189] on label "50 FT" at bounding box center [899, 186] width 68 height 32
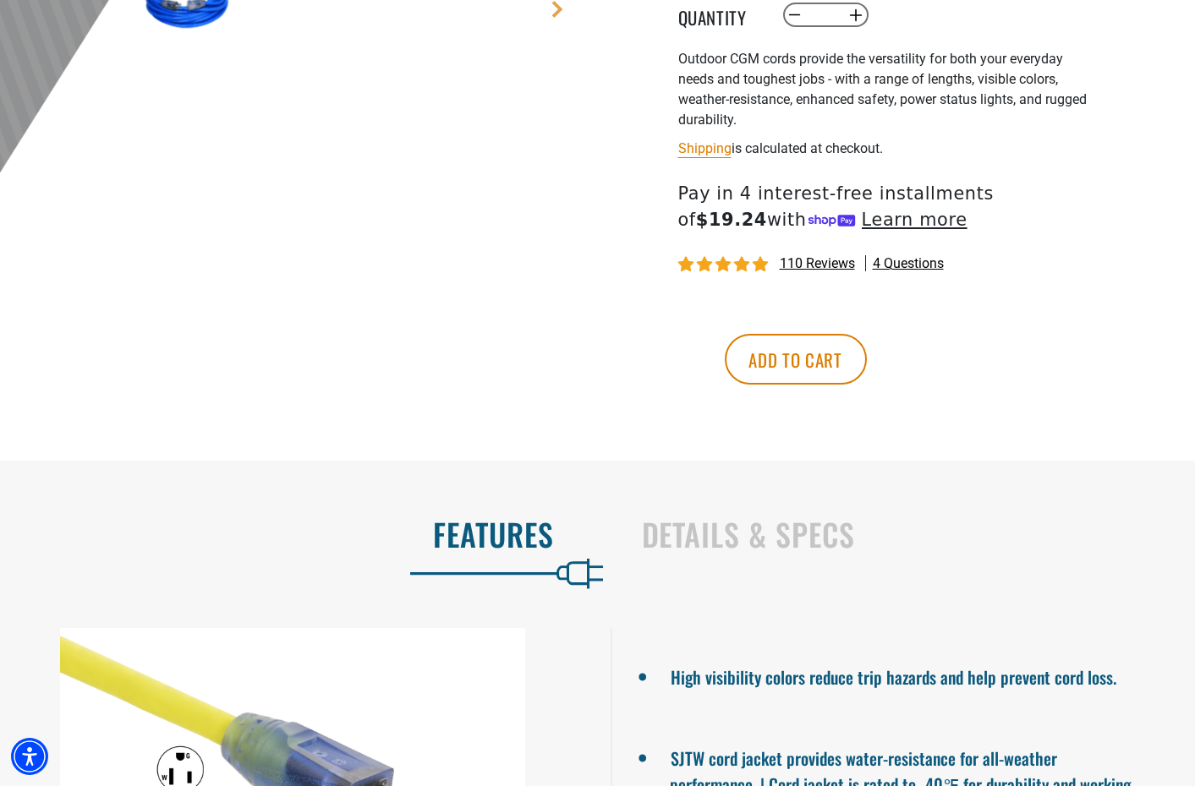
scroll to position [709, 0]
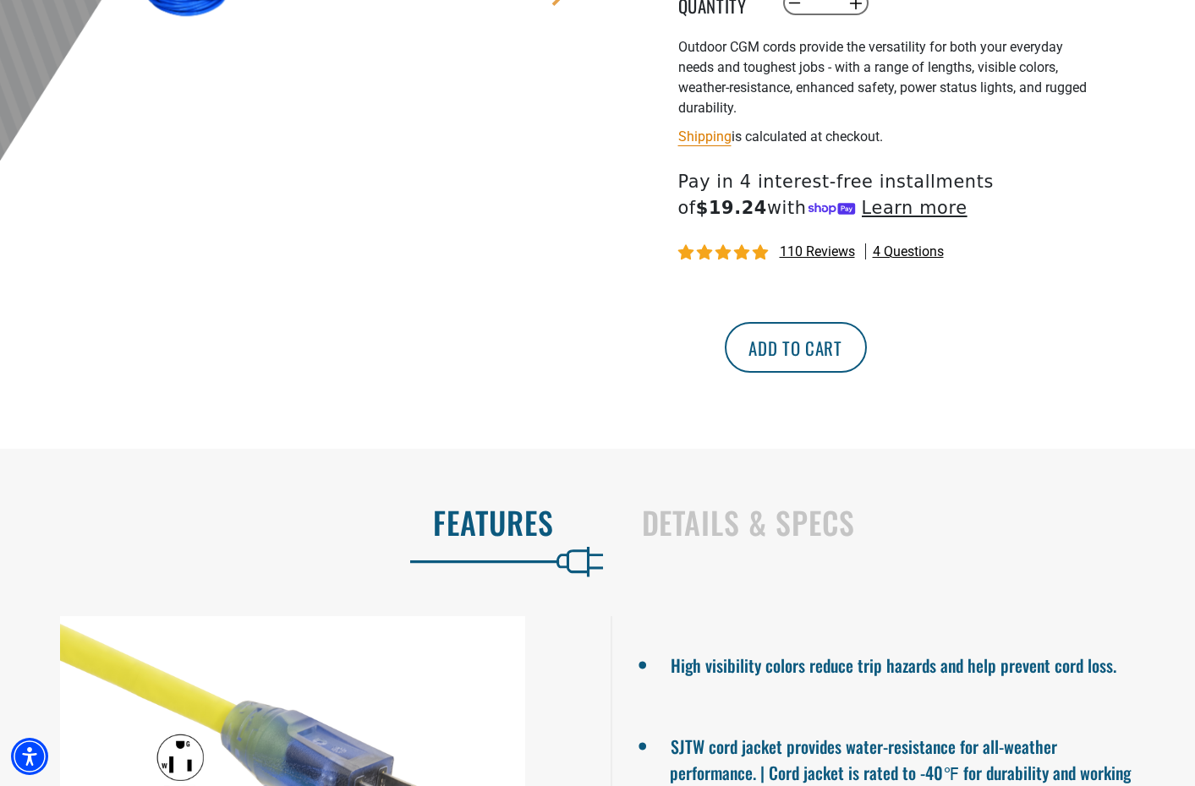
click at [867, 360] on button "Add to cart" at bounding box center [796, 347] width 142 height 51
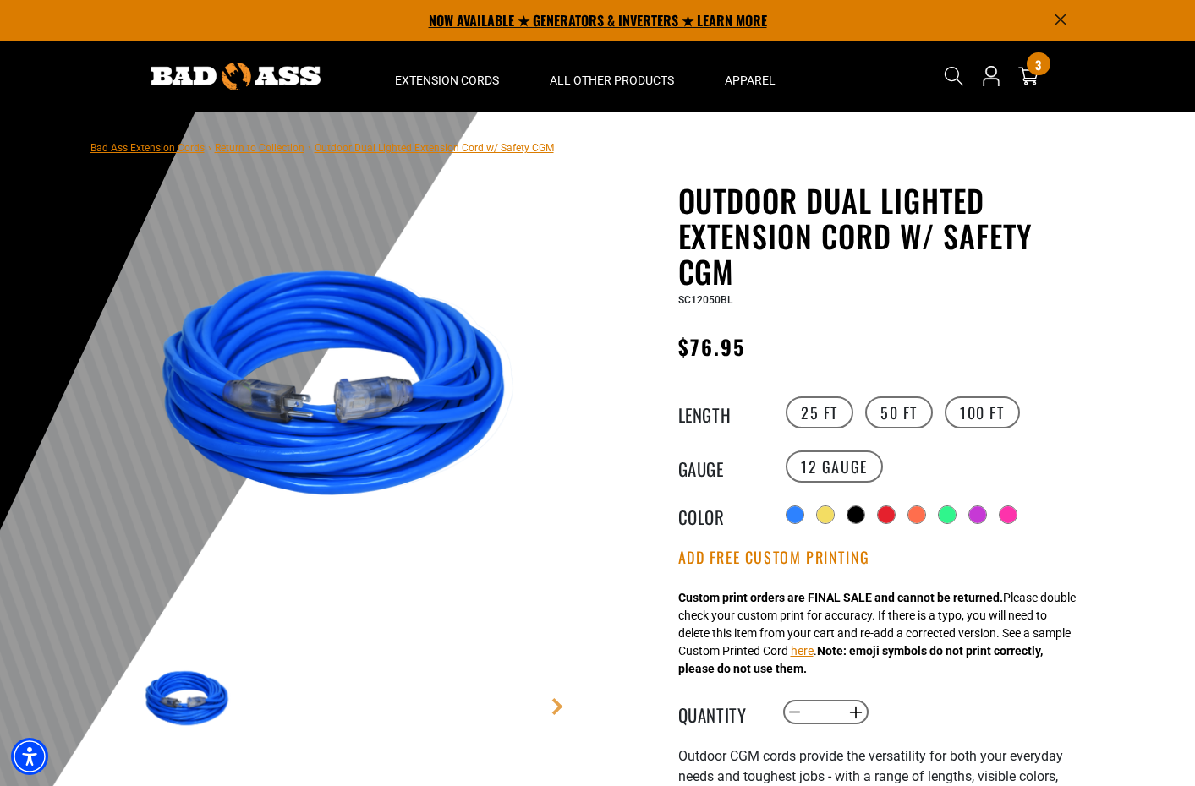
scroll to position [0, 0]
click at [267, 66] on img at bounding box center [235, 77] width 169 height 28
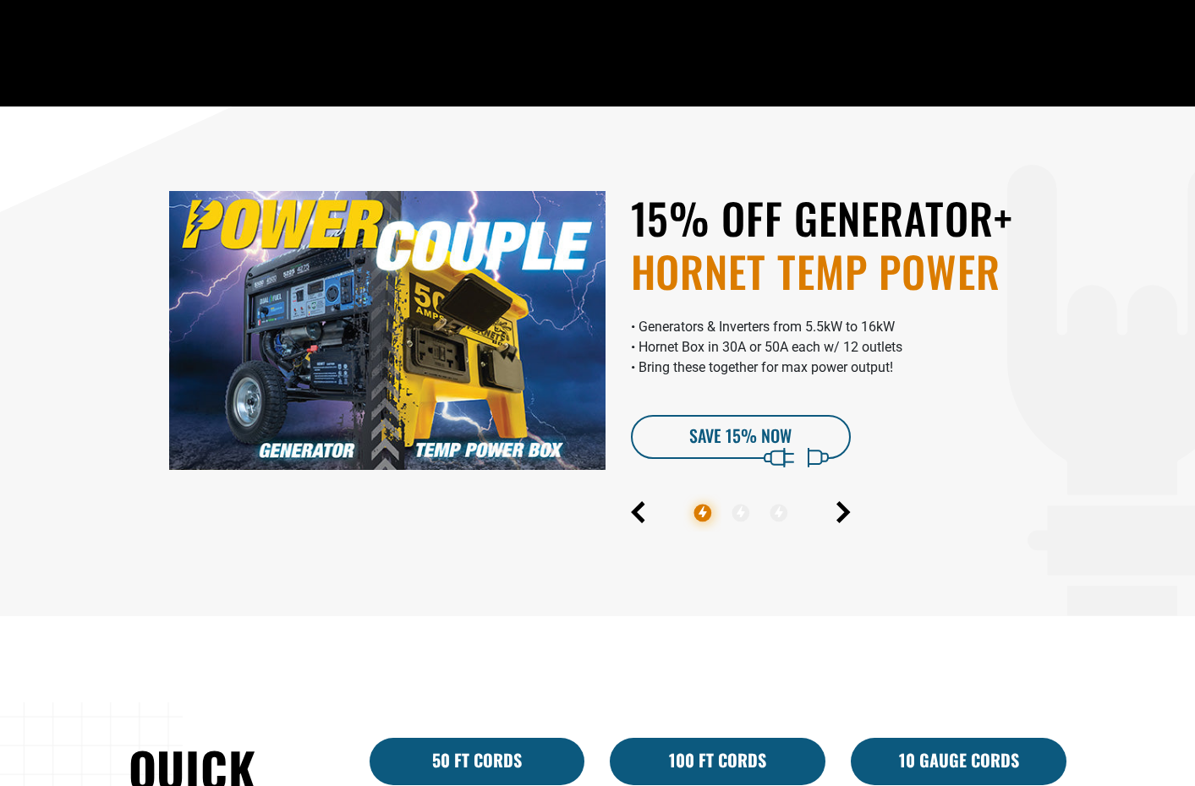
scroll to position [1060, 0]
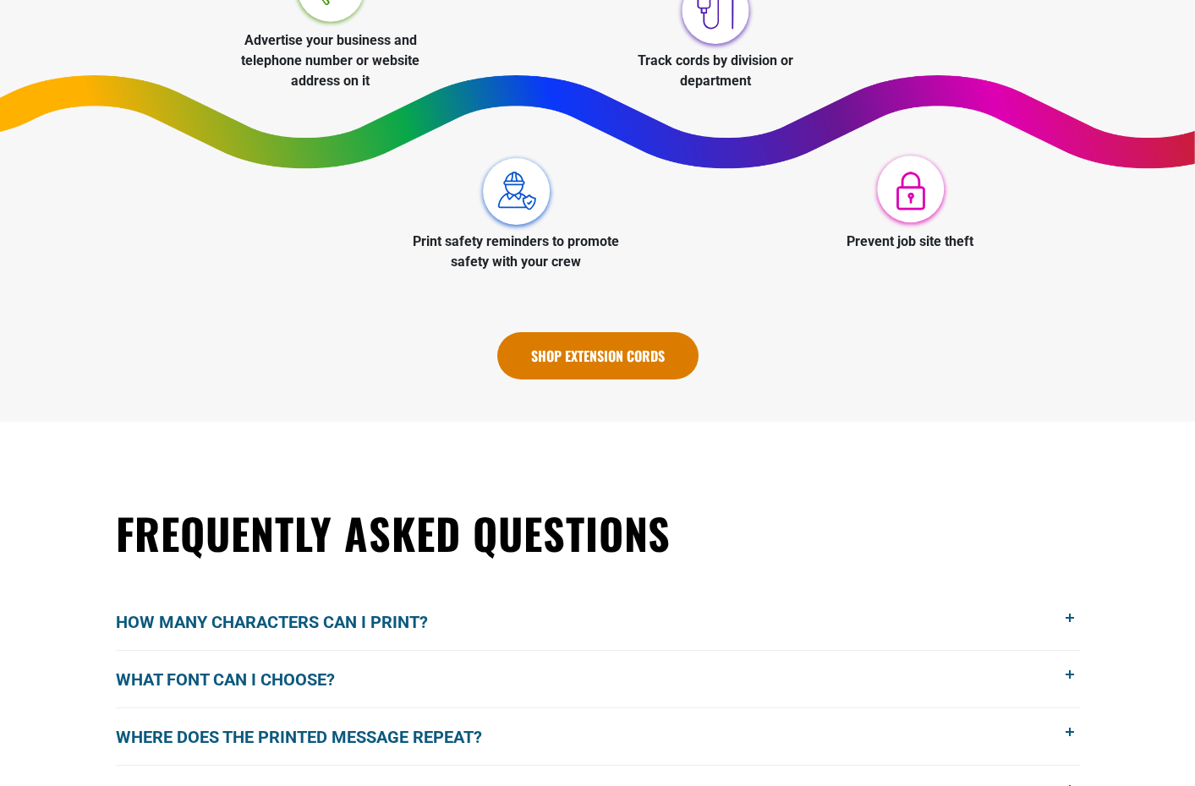
click at [594, 337] on link "Shop Extension Cords" at bounding box center [597, 355] width 201 height 47
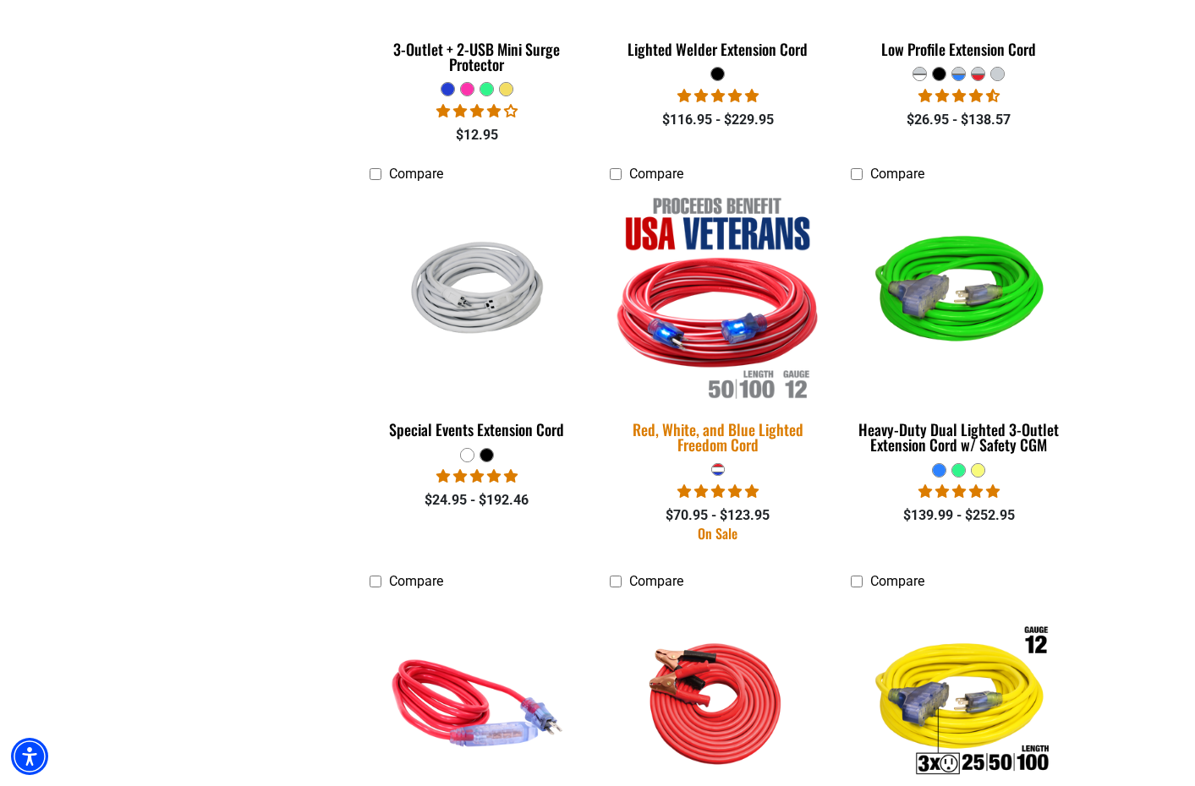
scroll to position [3056, 0]
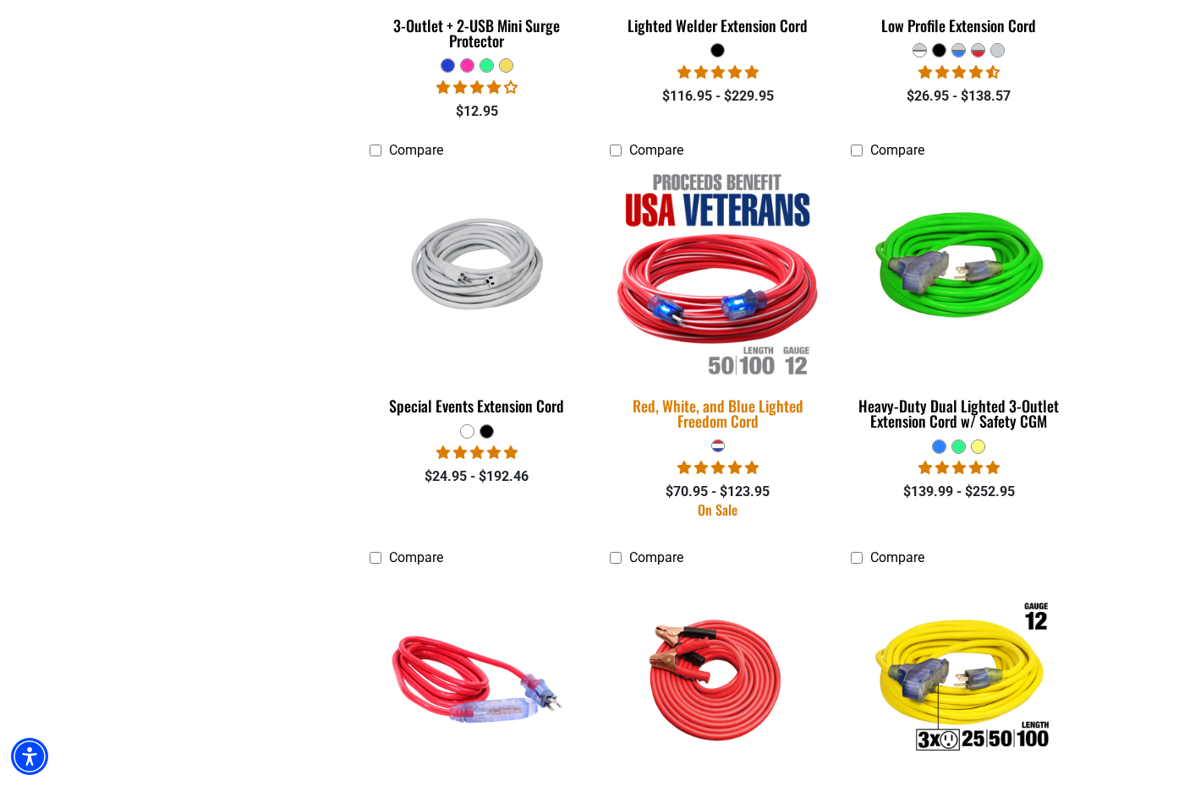
click at [726, 300] on img at bounding box center [718, 272] width 237 height 216
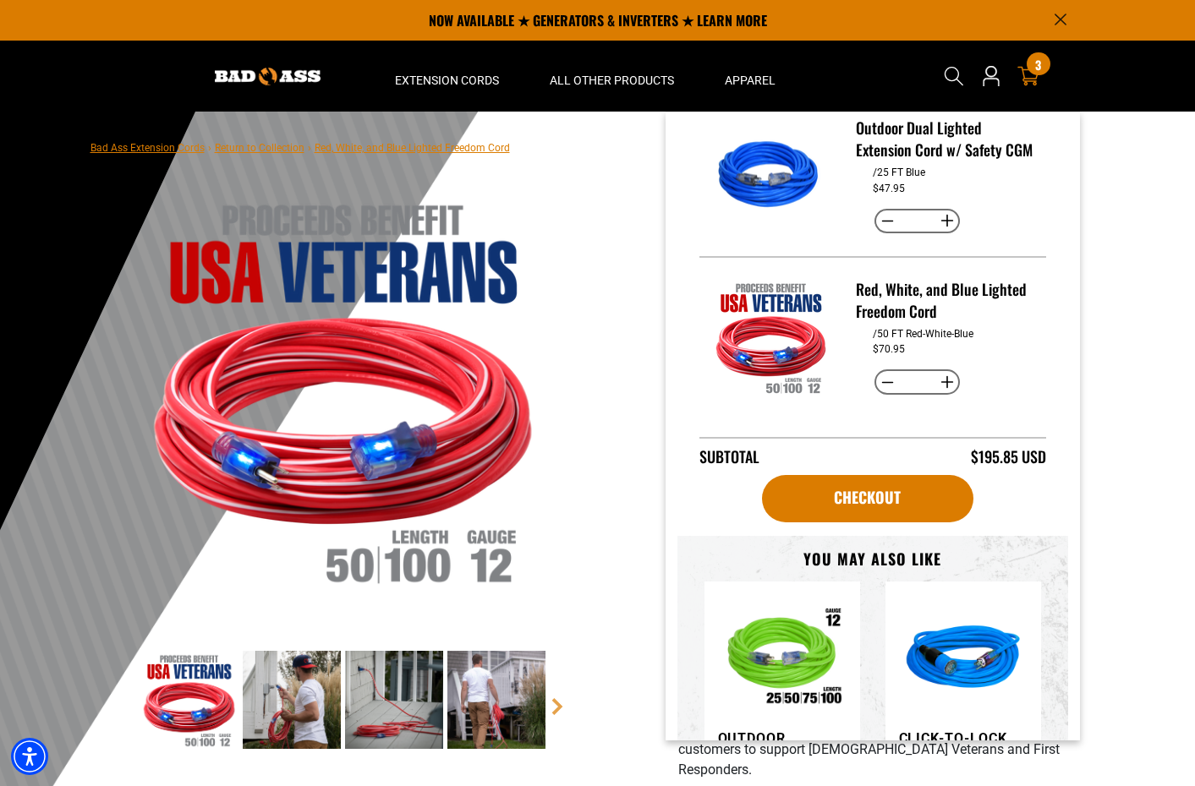
scroll to position [107, 0]
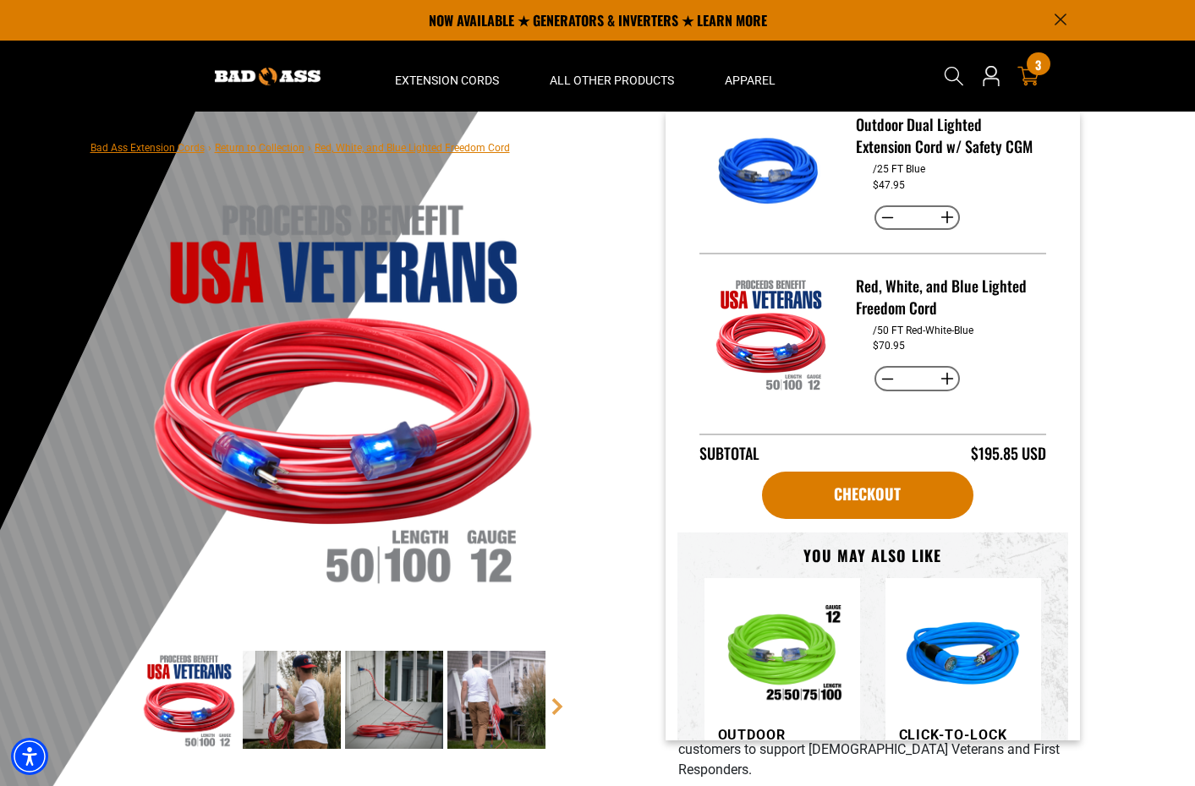
click at [676, 425] on div "You're Only $ 0 away from free shipping! Outdoor Dual Lighted Extension Cord w/…" at bounding box center [873, 426] width 414 height 629
